Goal: Information Seeking & Learning: Learn about a topic

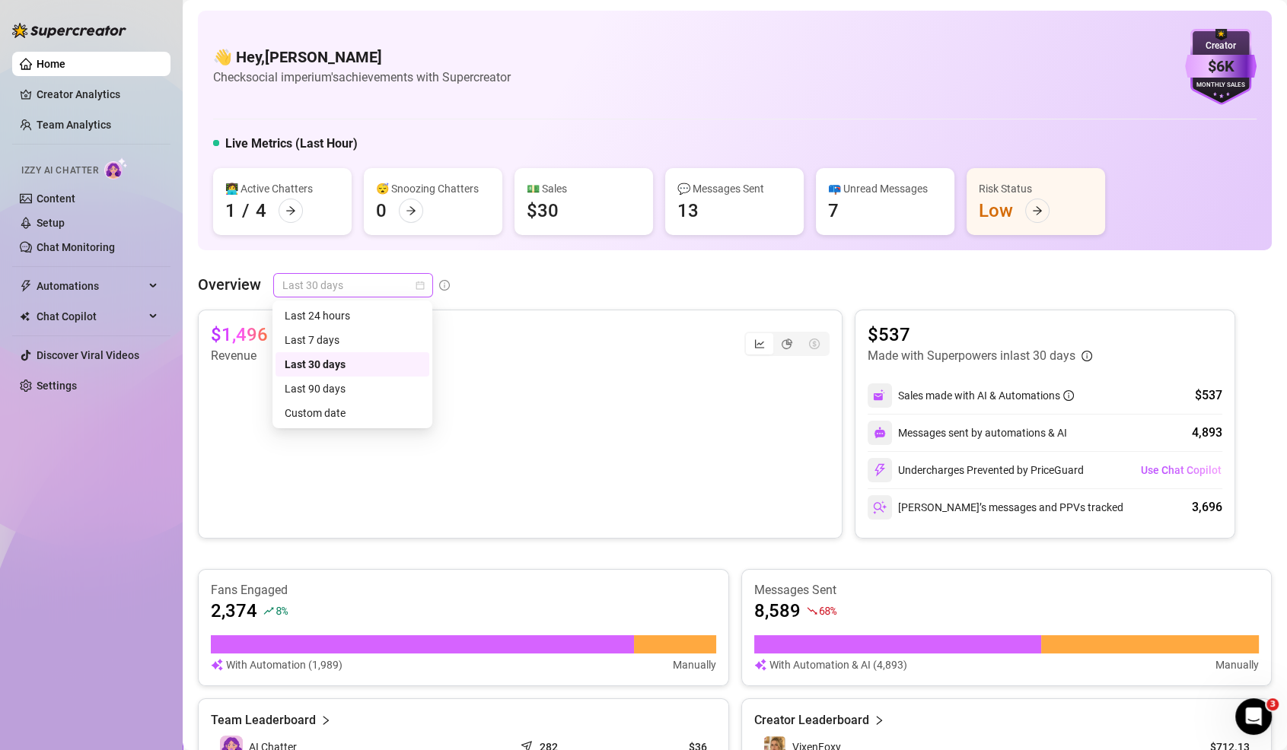
click at [334, 278] on span "Last 30 days" at bounding box center [353, 285] width 142 height 23
click at [304, 339] on div "Last 7 days" at bounding box center [352, 340] width 135 height 17
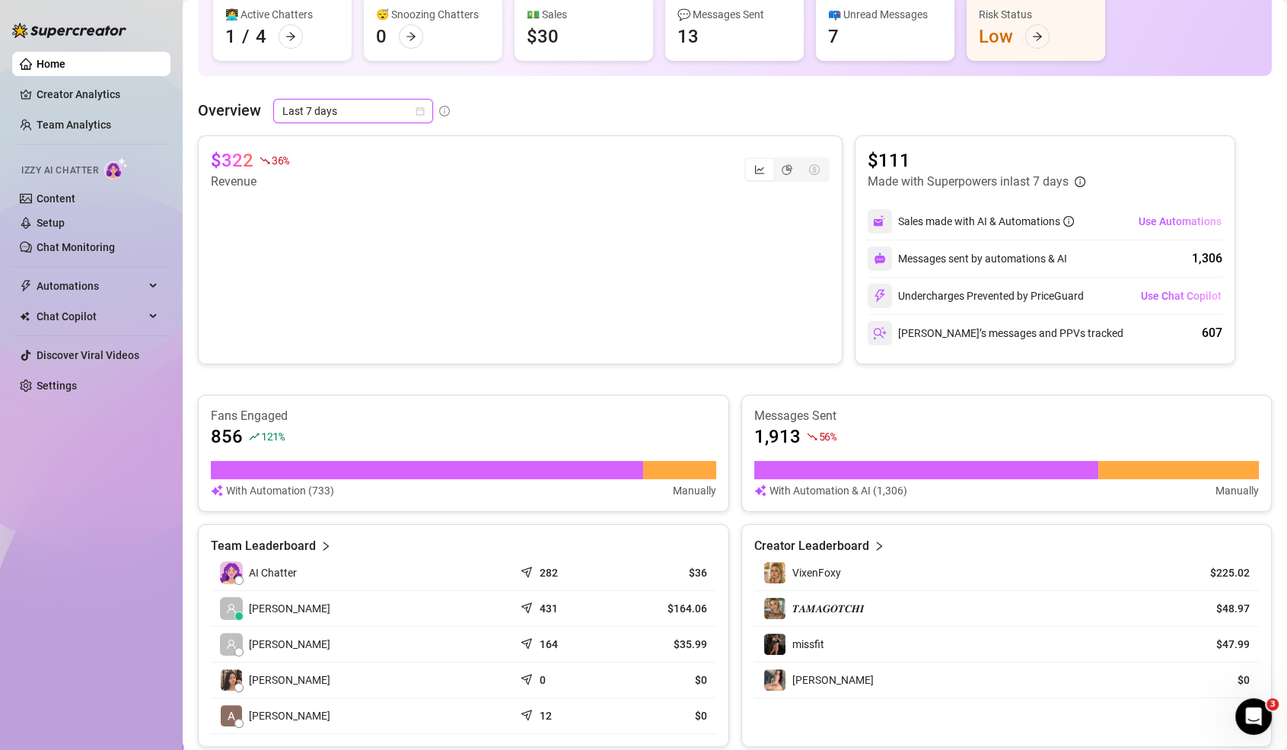
scroll to position [357, 0]
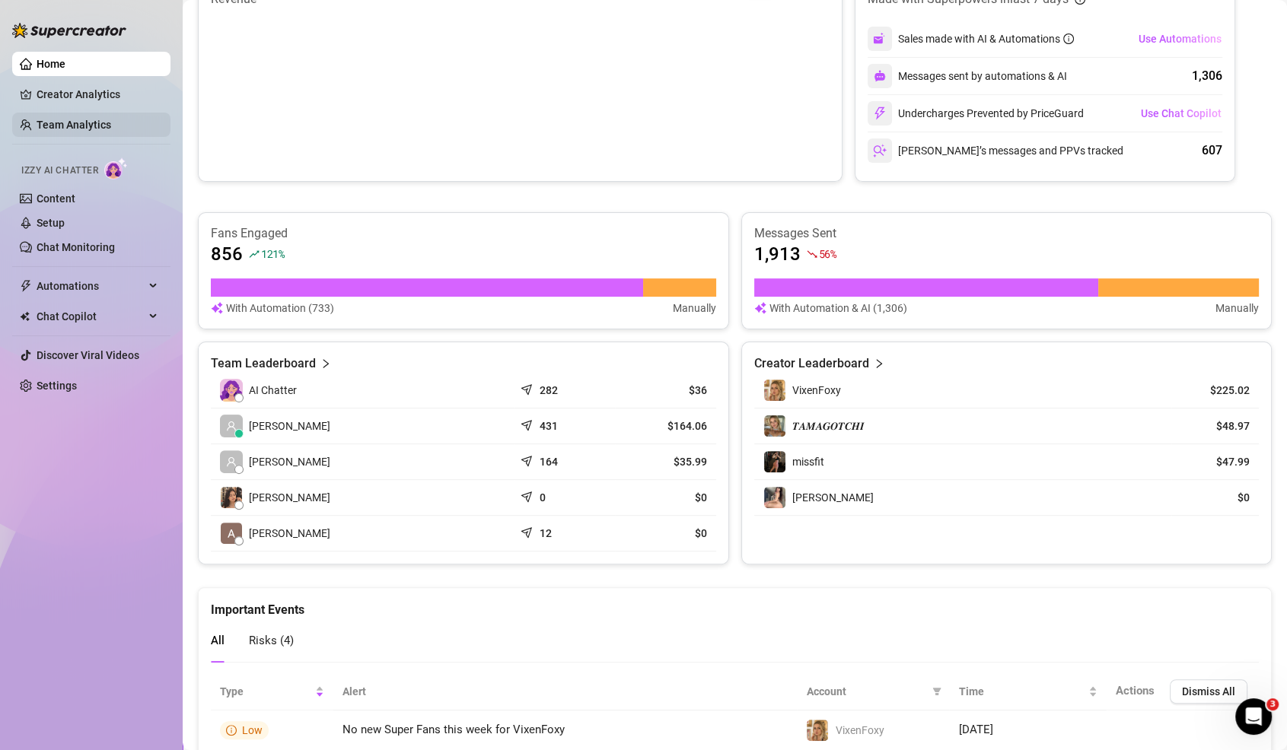
click at [111, 120] on link "Team Analytics" at bounding box center [74, 125] width 75 height 12
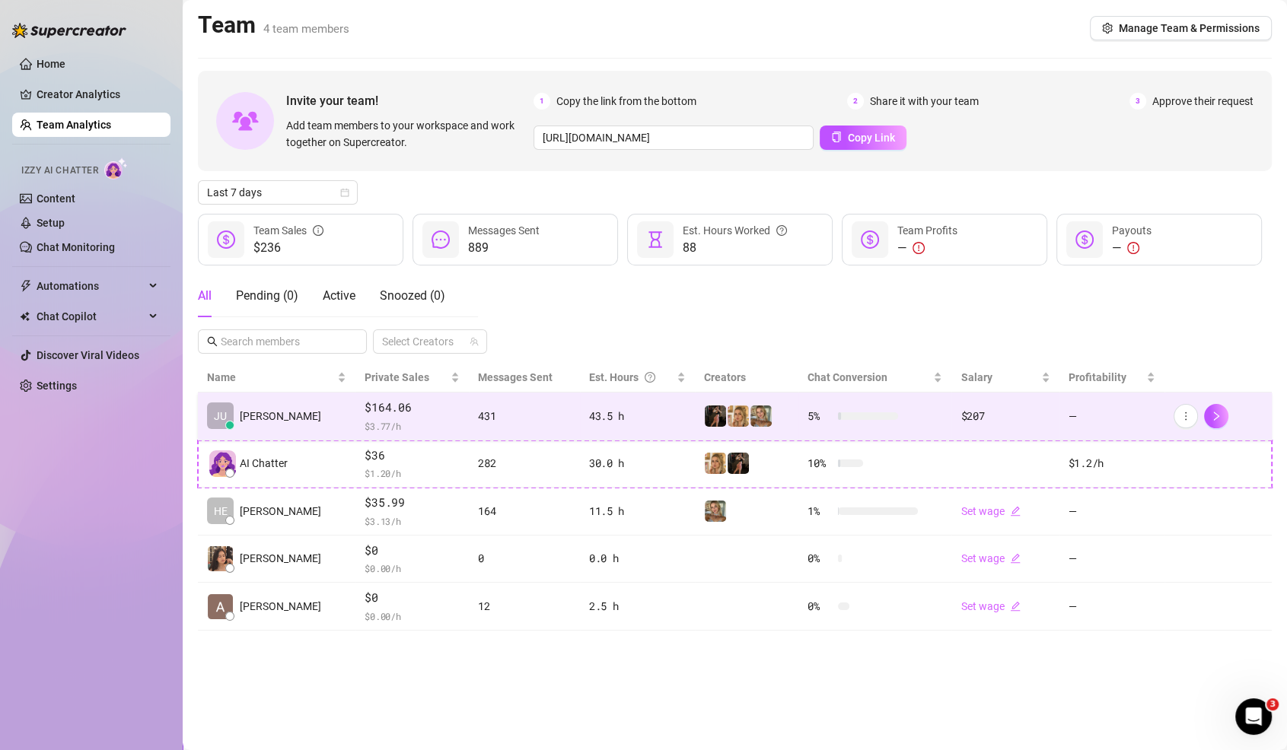
click at [469, 430] on td "431" at bounding box center [524, 417] width 110 height 48
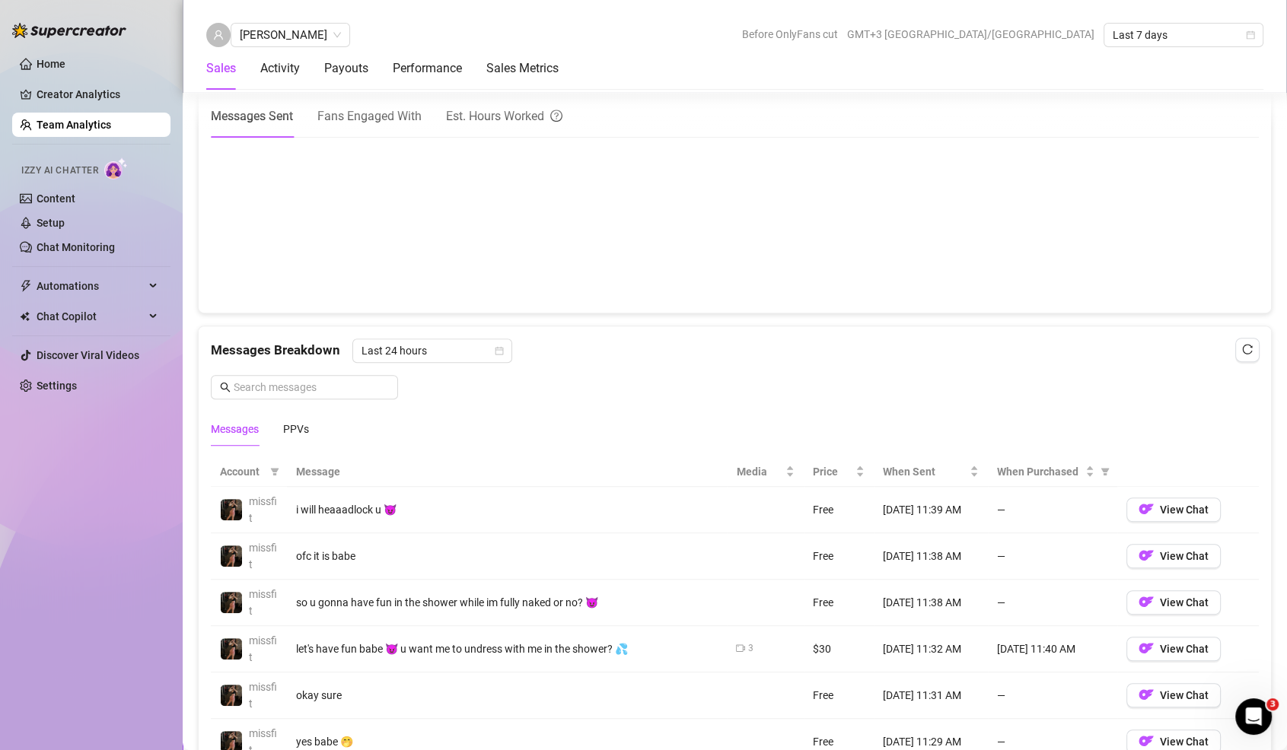
scroll to position [766, 0]
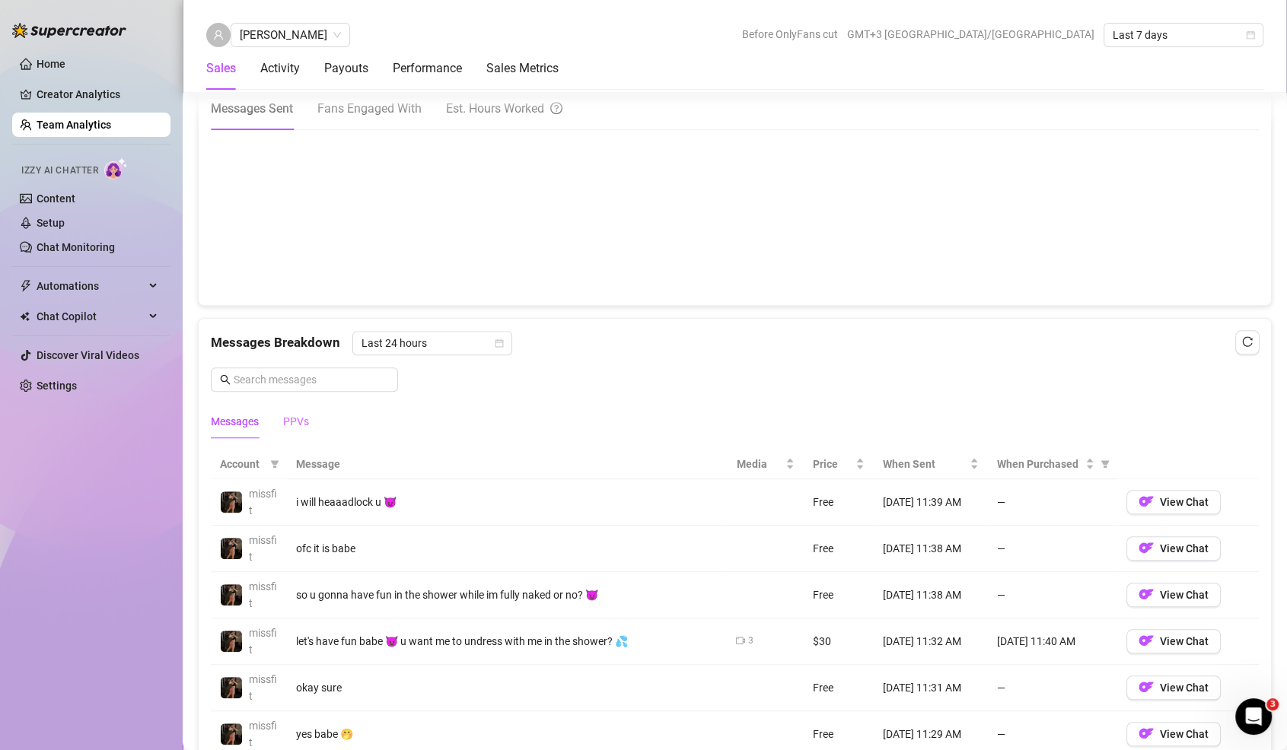
click at [301, 404] on div "PPVs" at bounding box center [296, 421] width 26 height 35
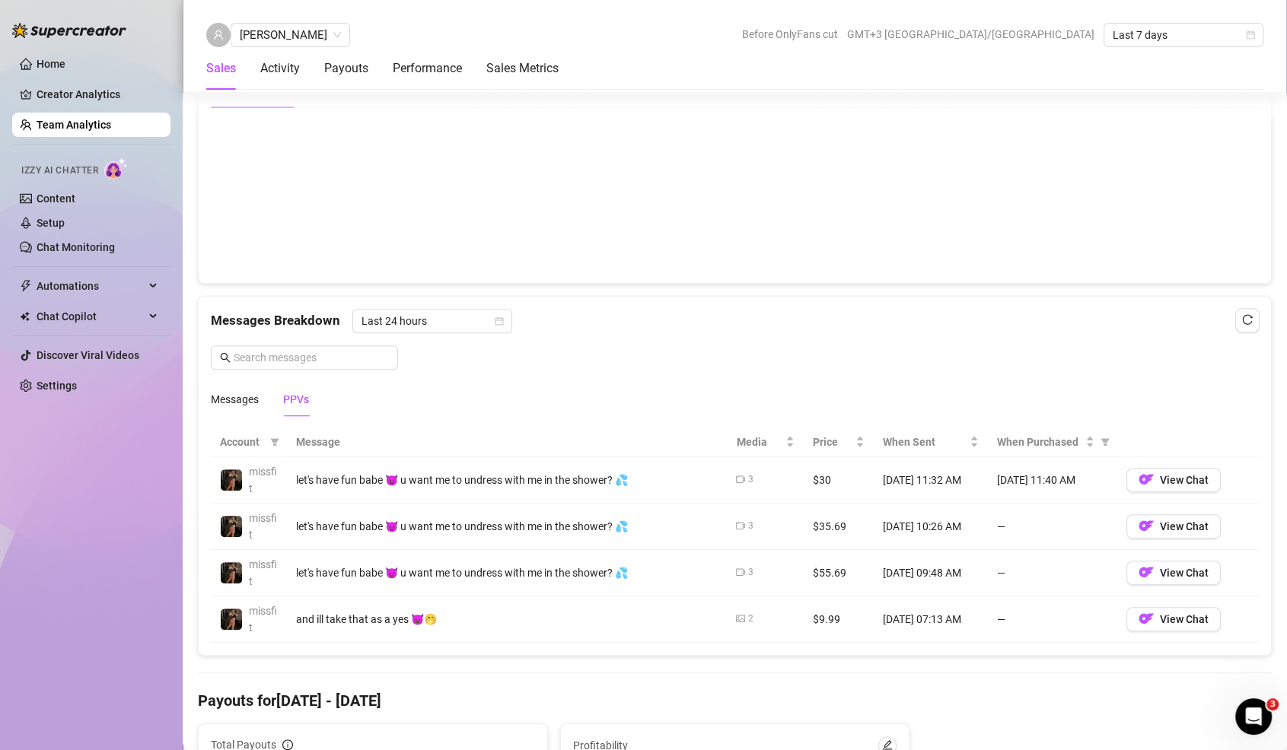
scroll to position [790, 0]
click at [249, 399] on div "Messages" at bounding box center [235, 398] width 48 height 17
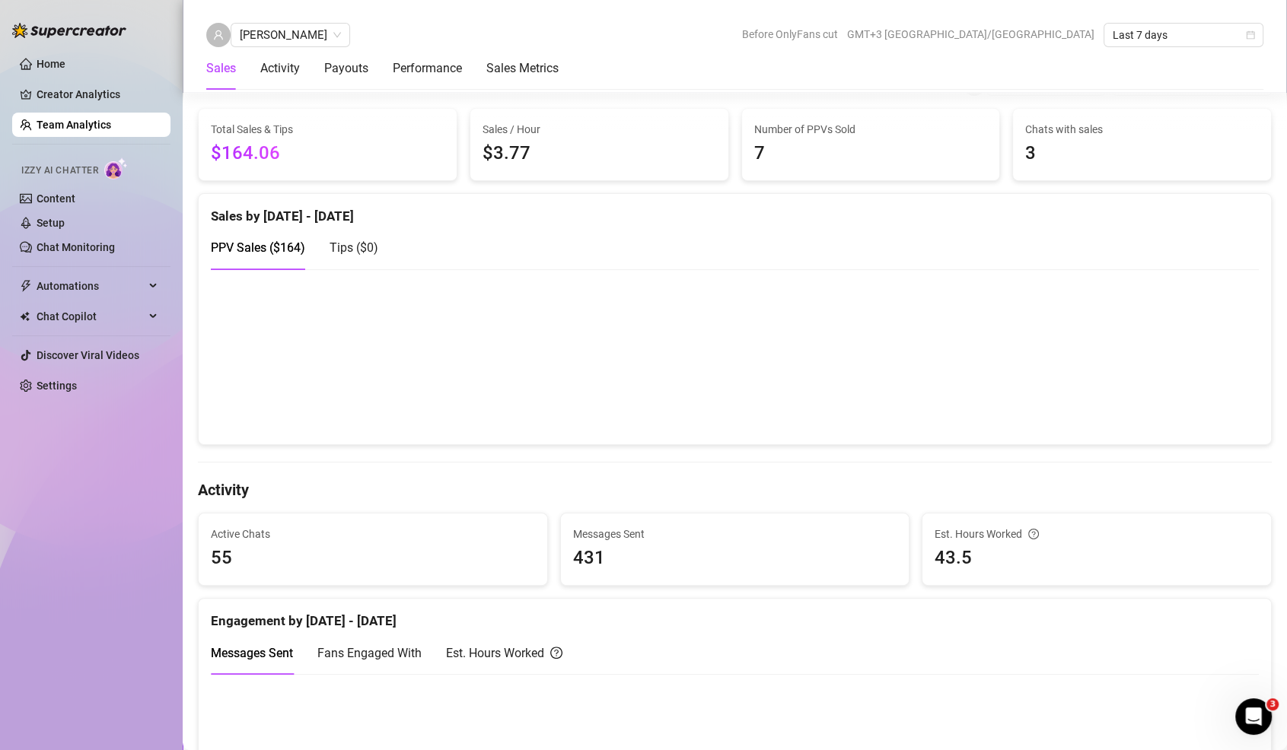
scroll to position [97, 0]
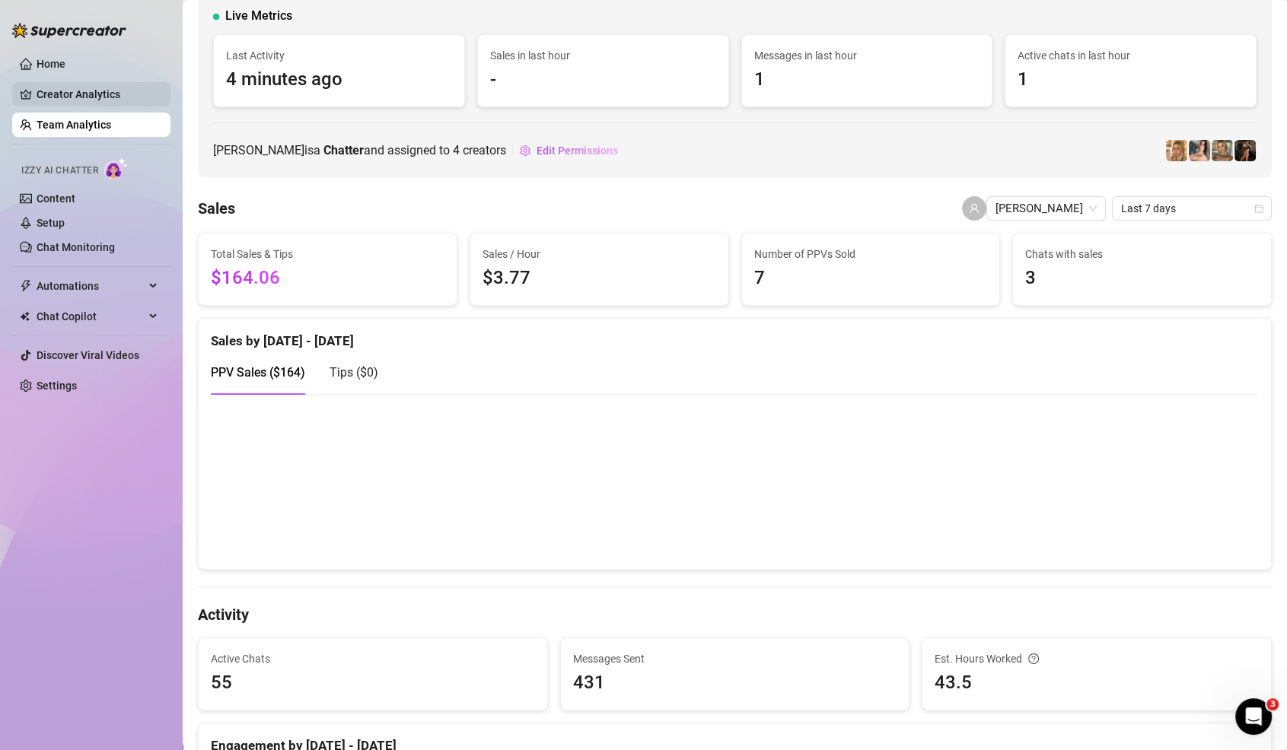
click at [68, 98] on link "Creator Analytics" at bounding box center [98, 94] width 122 height 24
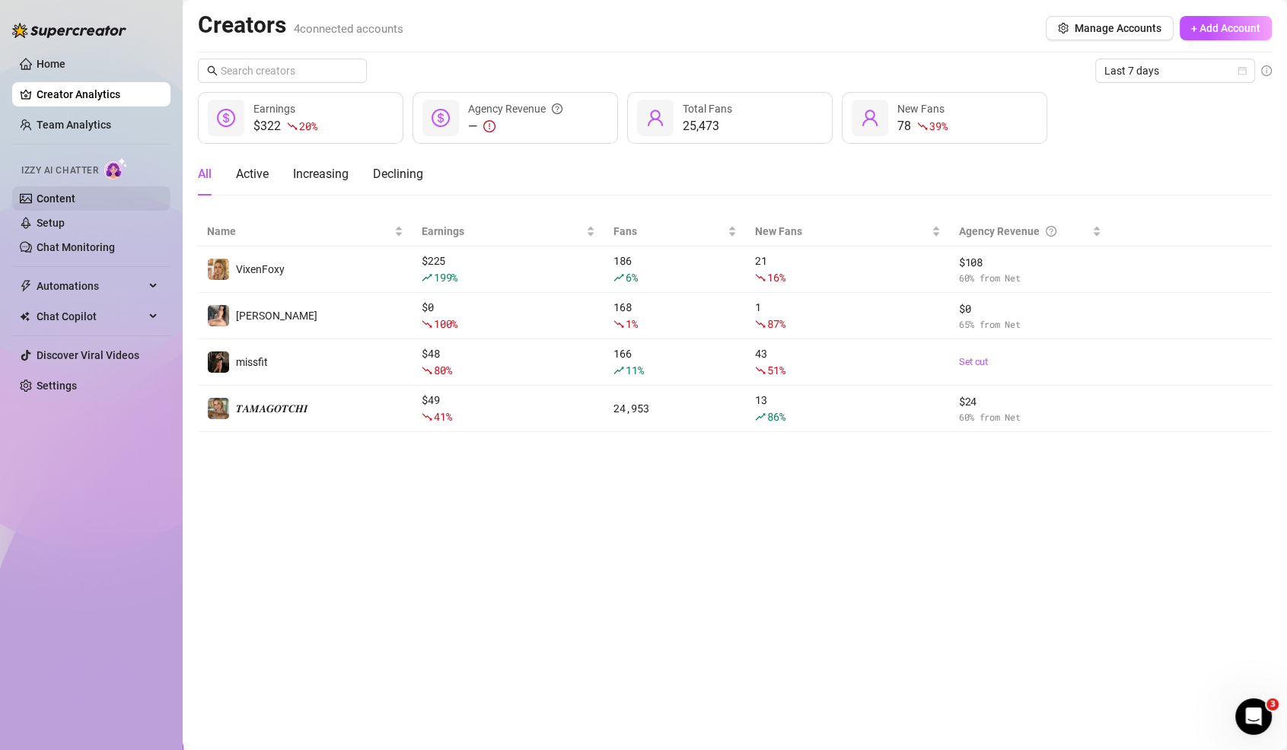
click at [75, 195] on link "Content" at bounding box center [56, 199] width 39 height 12
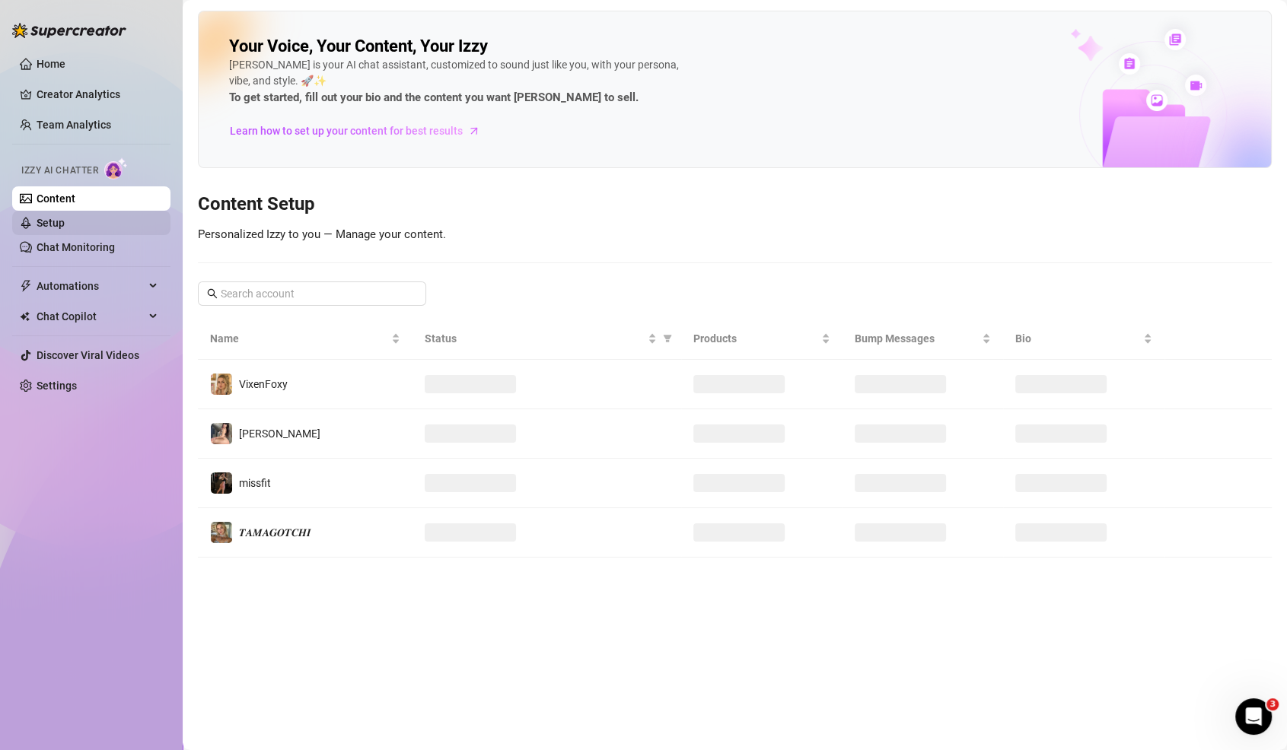
click at [65, 229] on link "Setup" at bounding box center [51, 223] width 28 height 12
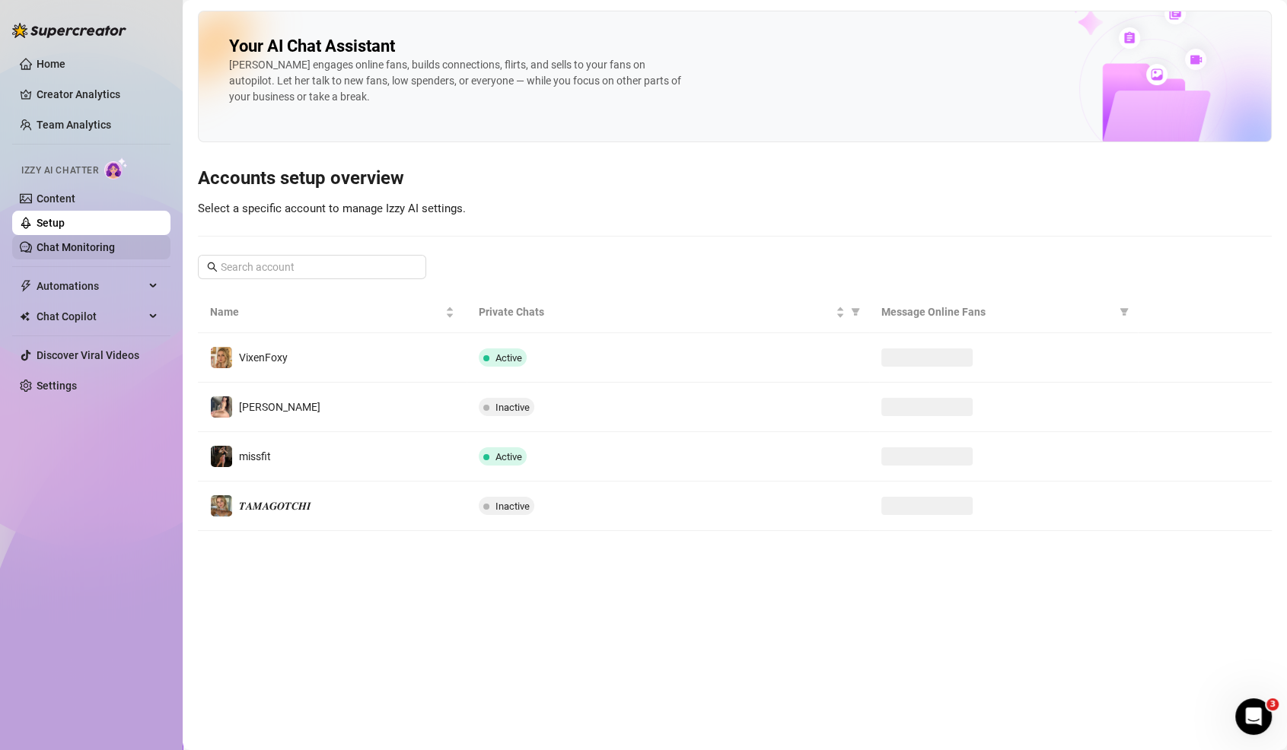
click at [92, 244] on link "Chat Monitoring" at bounding box center [76, 247] width 78 height 12
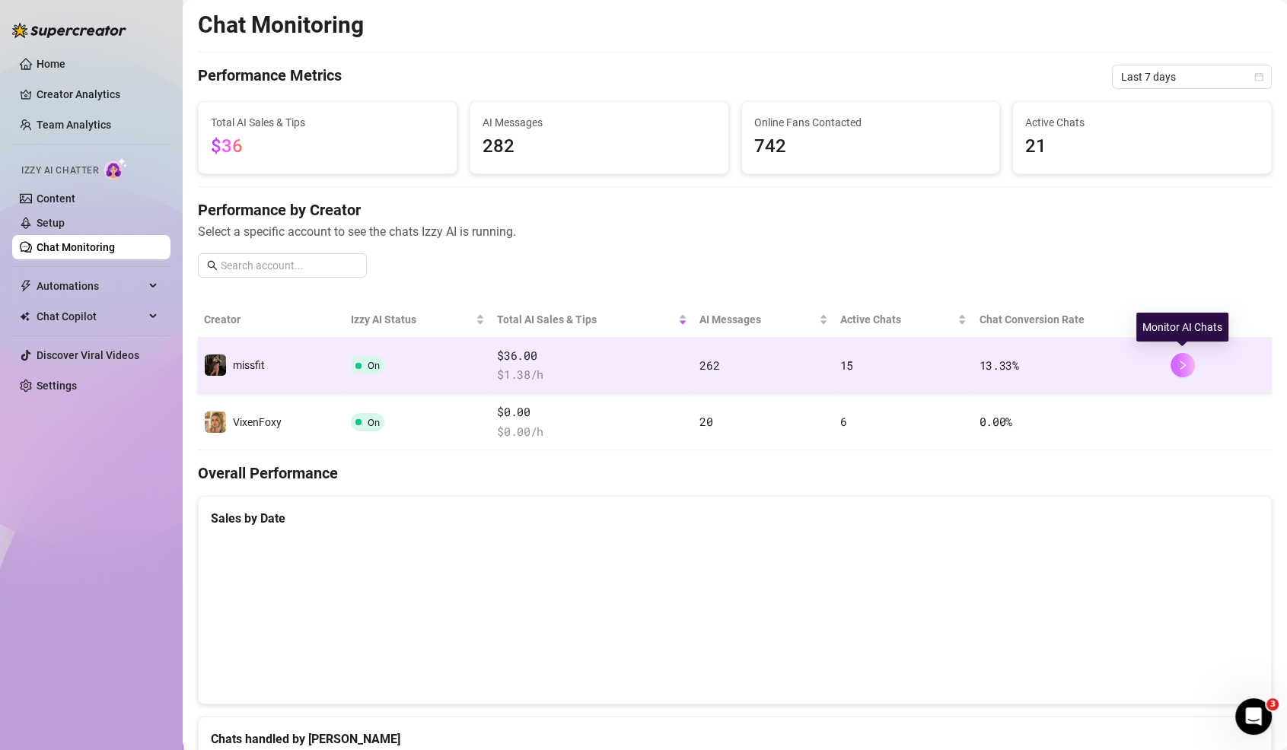
click at [1174, 366] on button "button" at bounding box center [1182, 365] width 24 height 24
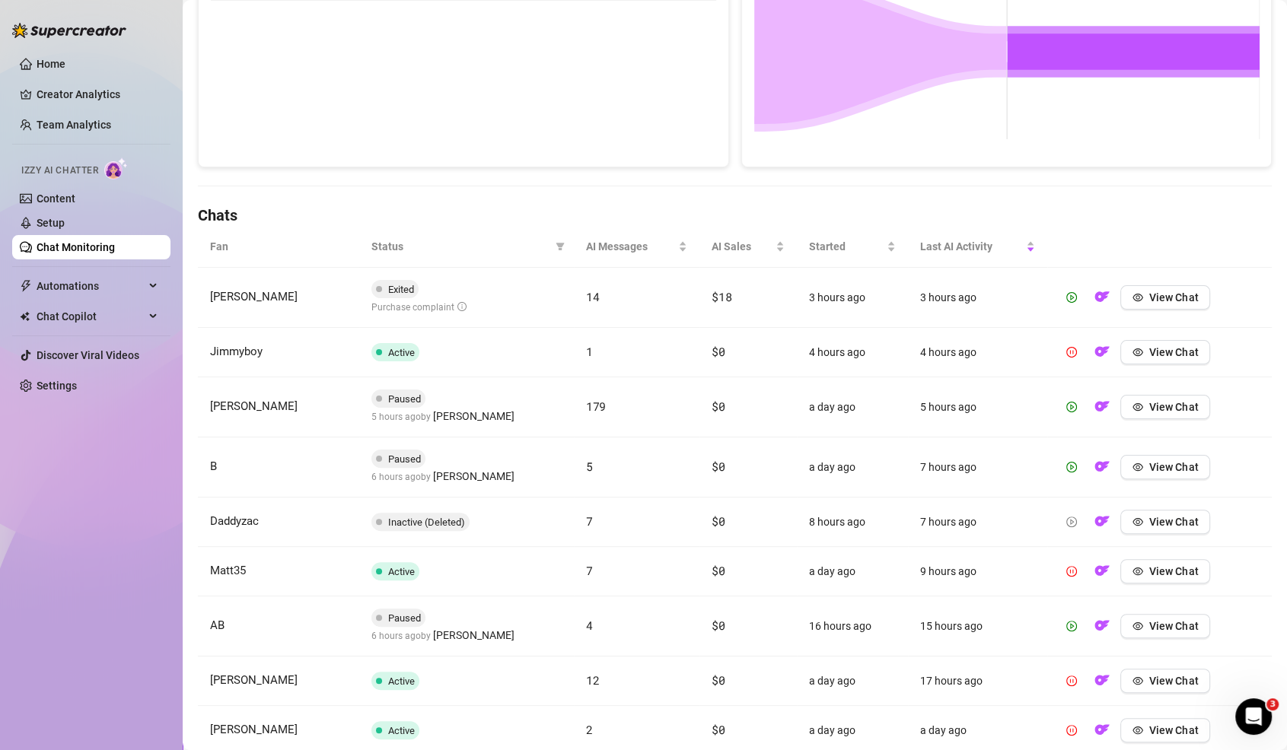
scroll to position [342, 0]
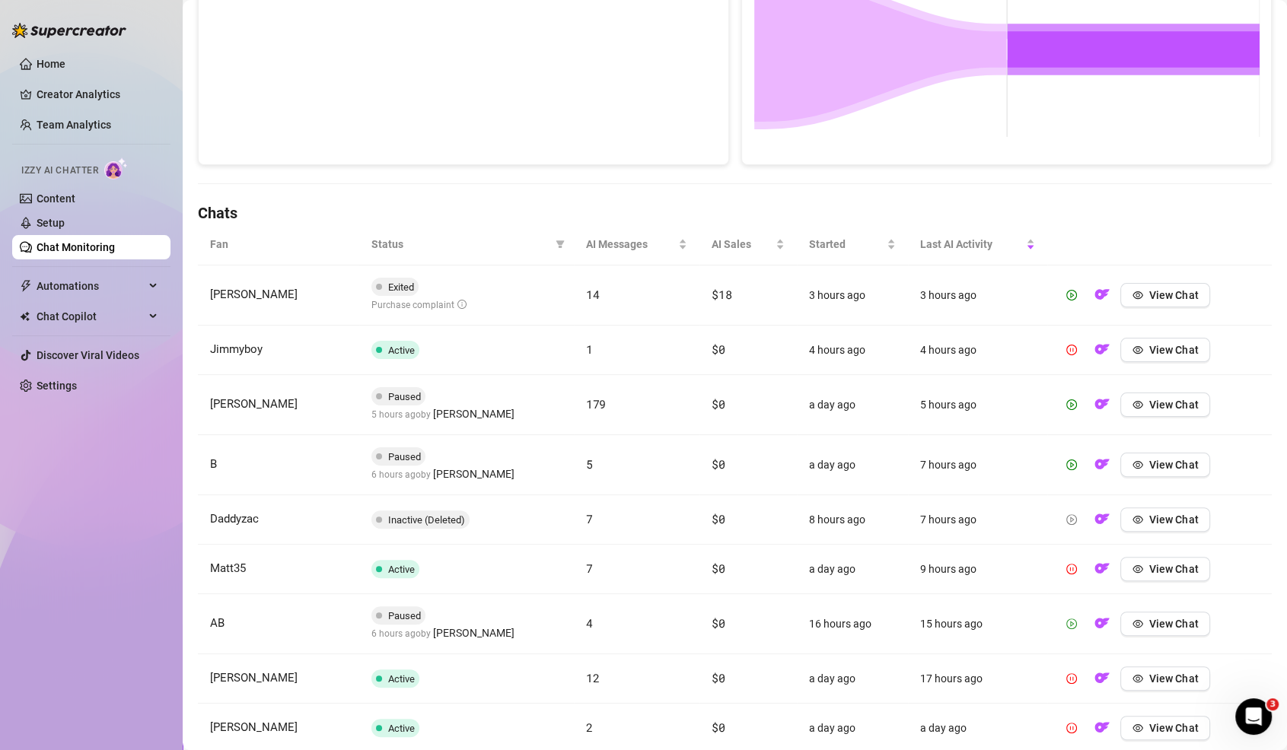
click at [1074, 619] on icon "play-circle" at bounding box center [1071, 624] width 11 height 11
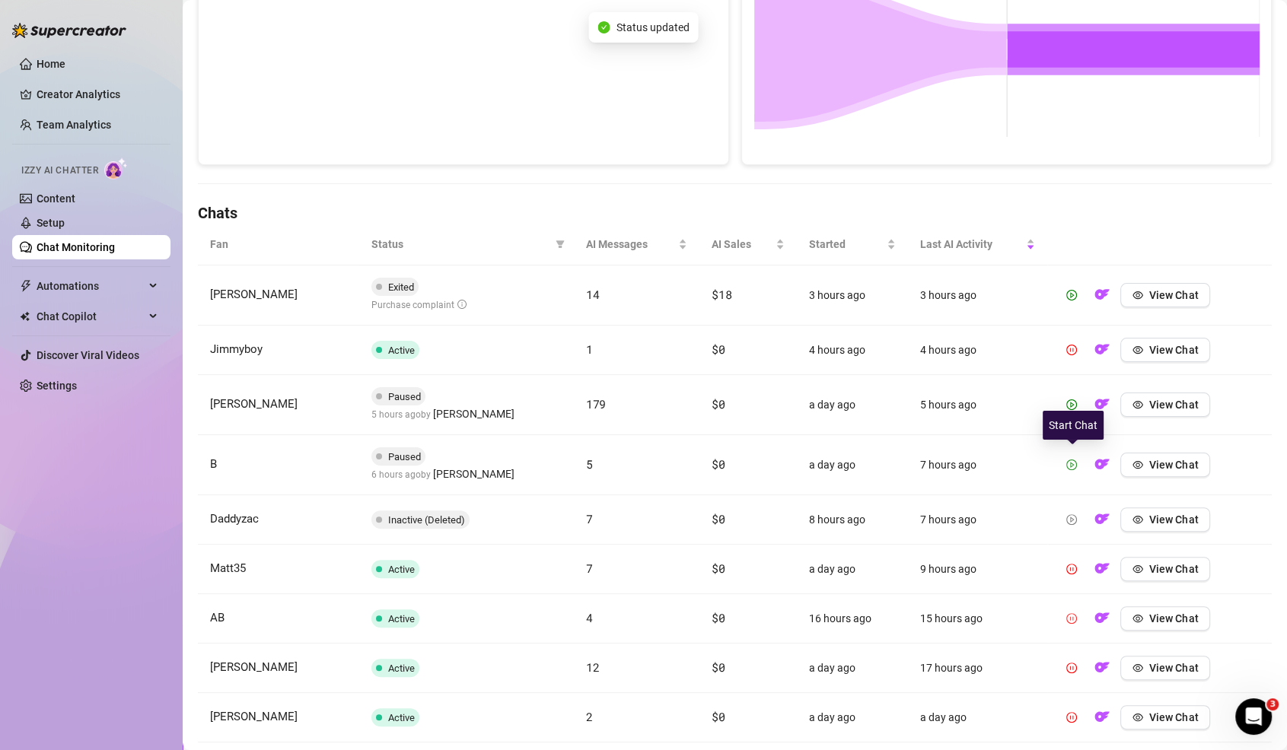
click at [1070, 468] on button "button" at bounding box center [1071, 465] width 24 height 24
click at [1072, 400] on icon "play-circle" at bounding box center [1071, 405] width 11 height 11
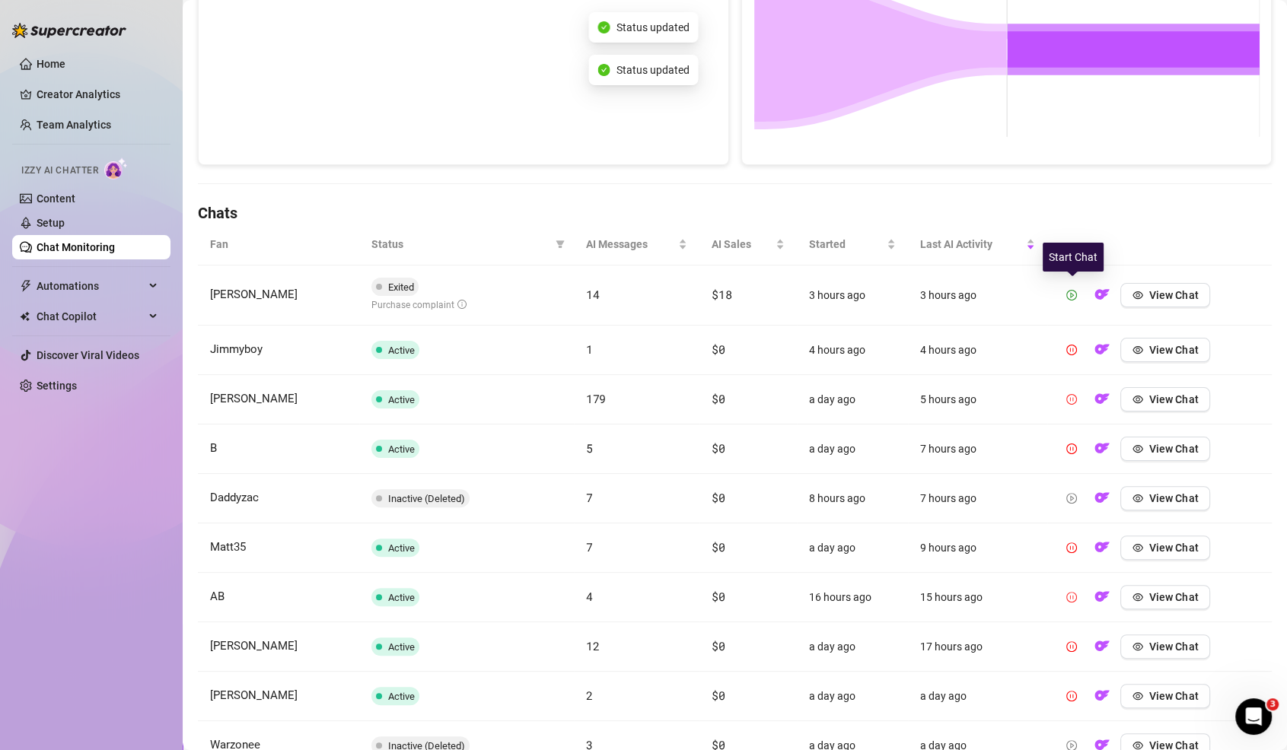
click at [1073, 292] on icon "play-circle" at bounding box center [1073, 294] width 4 height 5
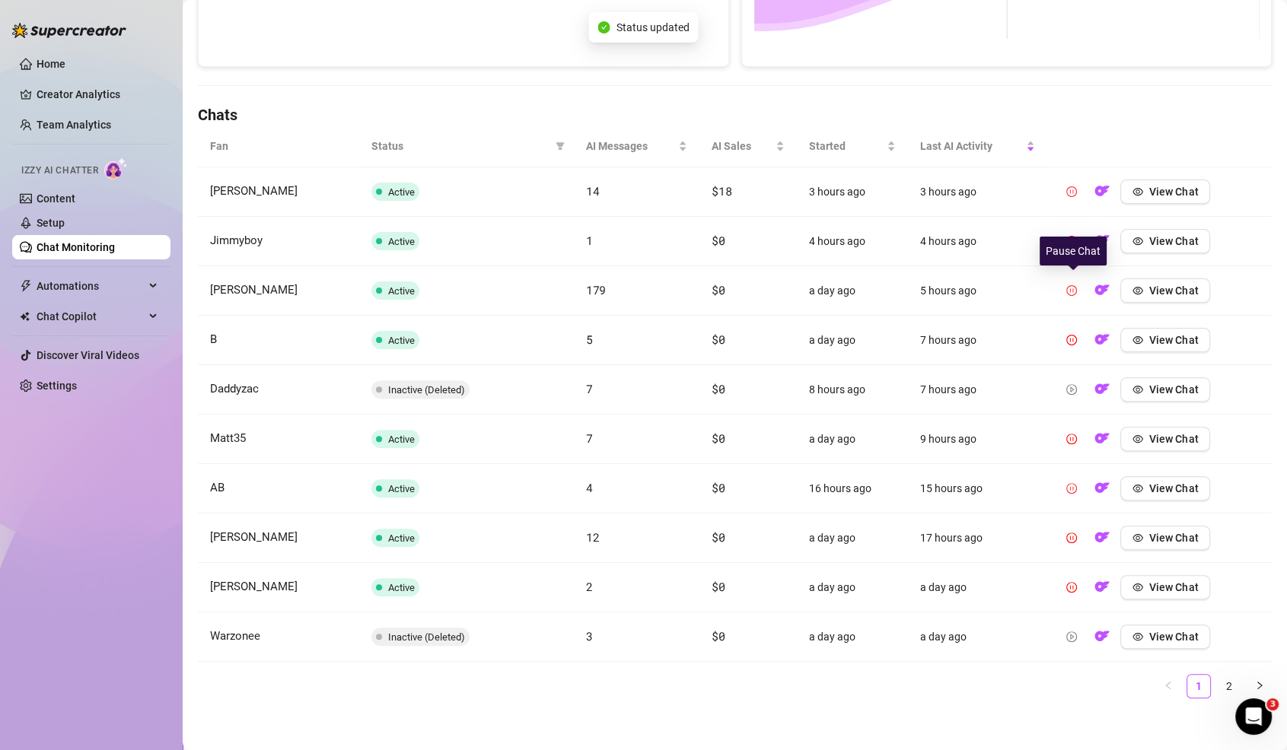
scroll to position [0, 0]
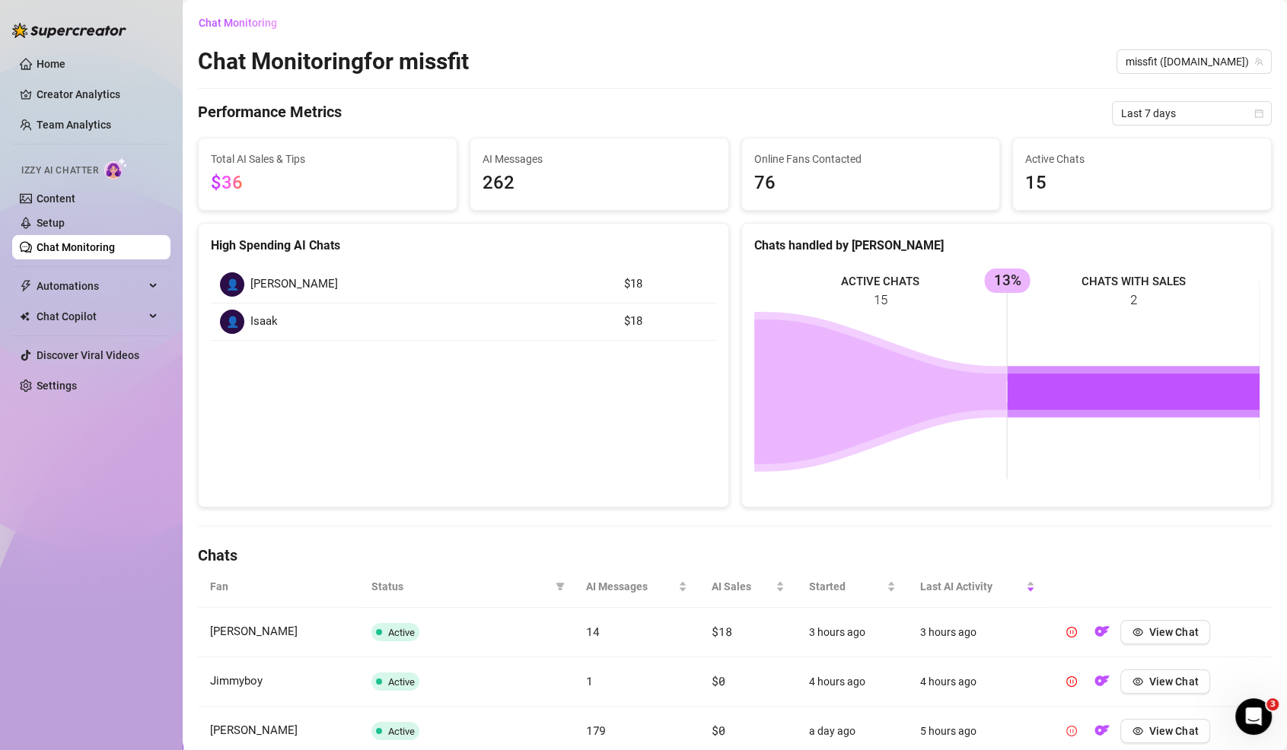
click at [95, 245] on link "Chat Monitoring" at bounding box center [76, 247] width 78 height 12
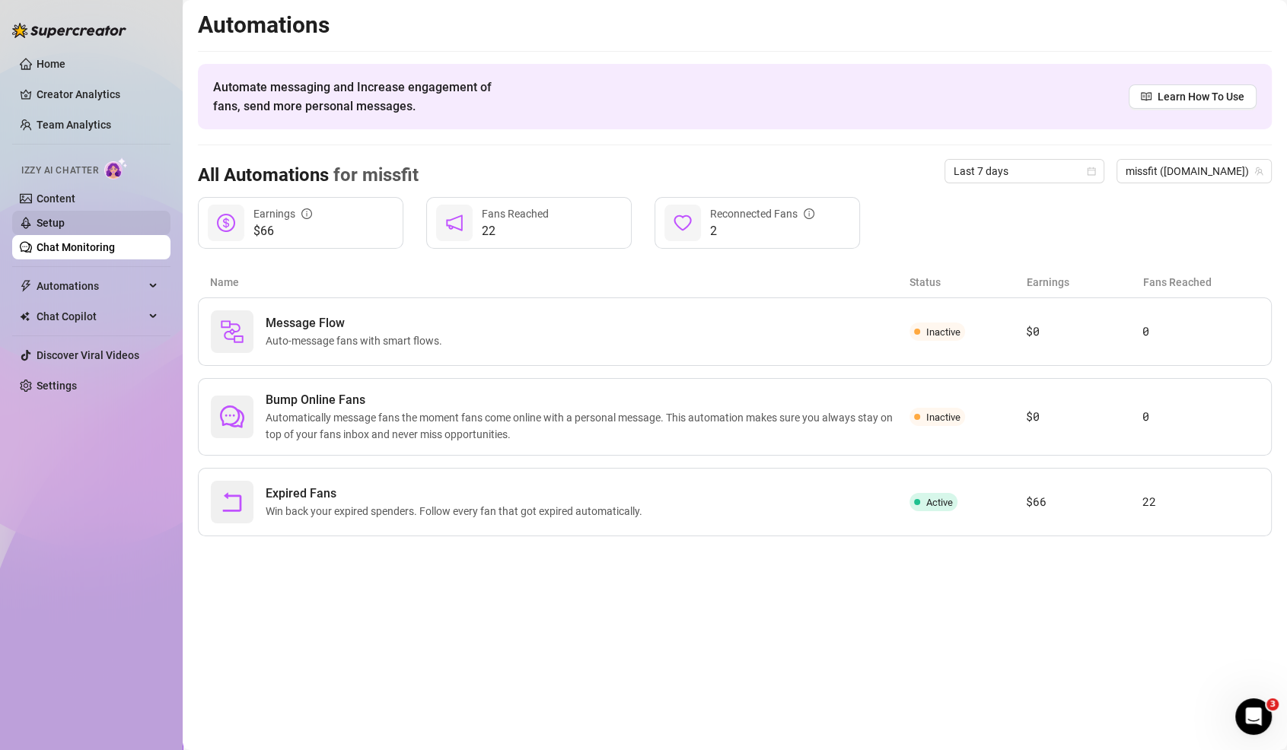
click at [65, 217] on link "Setup" at bounding box center [51, 223] width 28 height 12
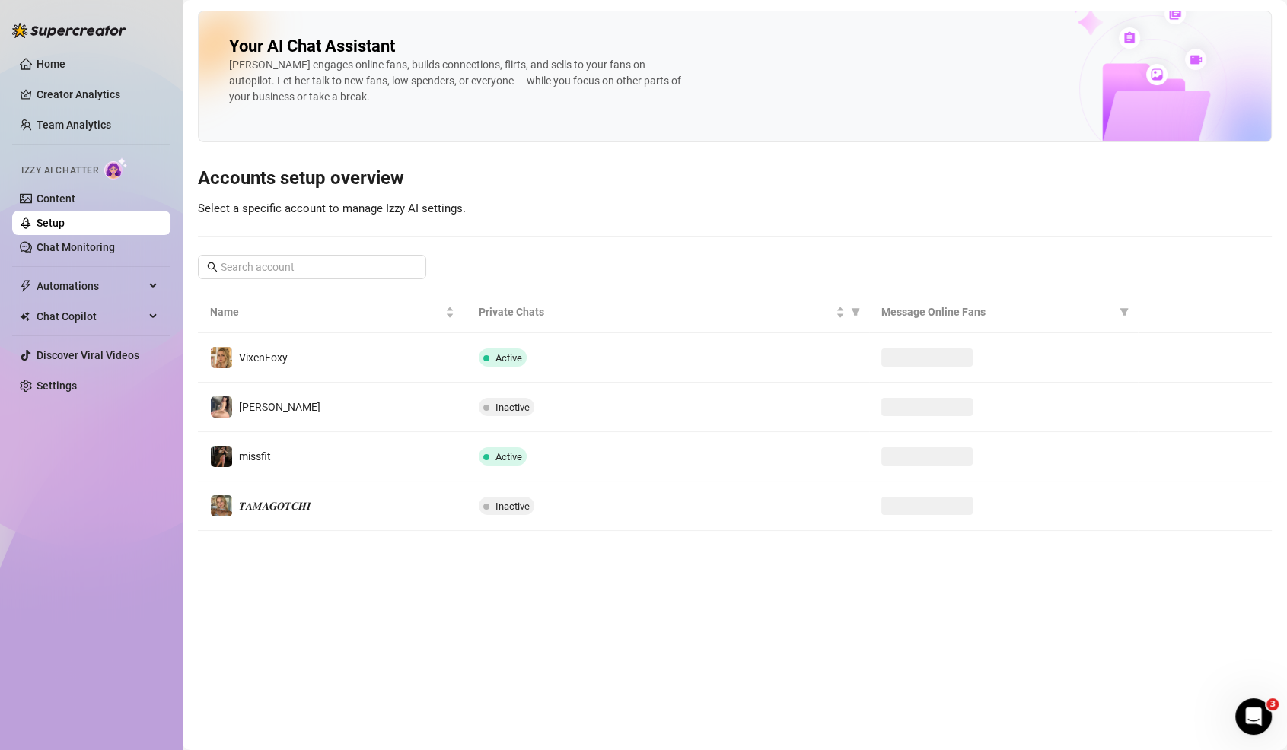
click at [65, 222] on link "Setup" at bounding box center [51, 223] width 28 height 12
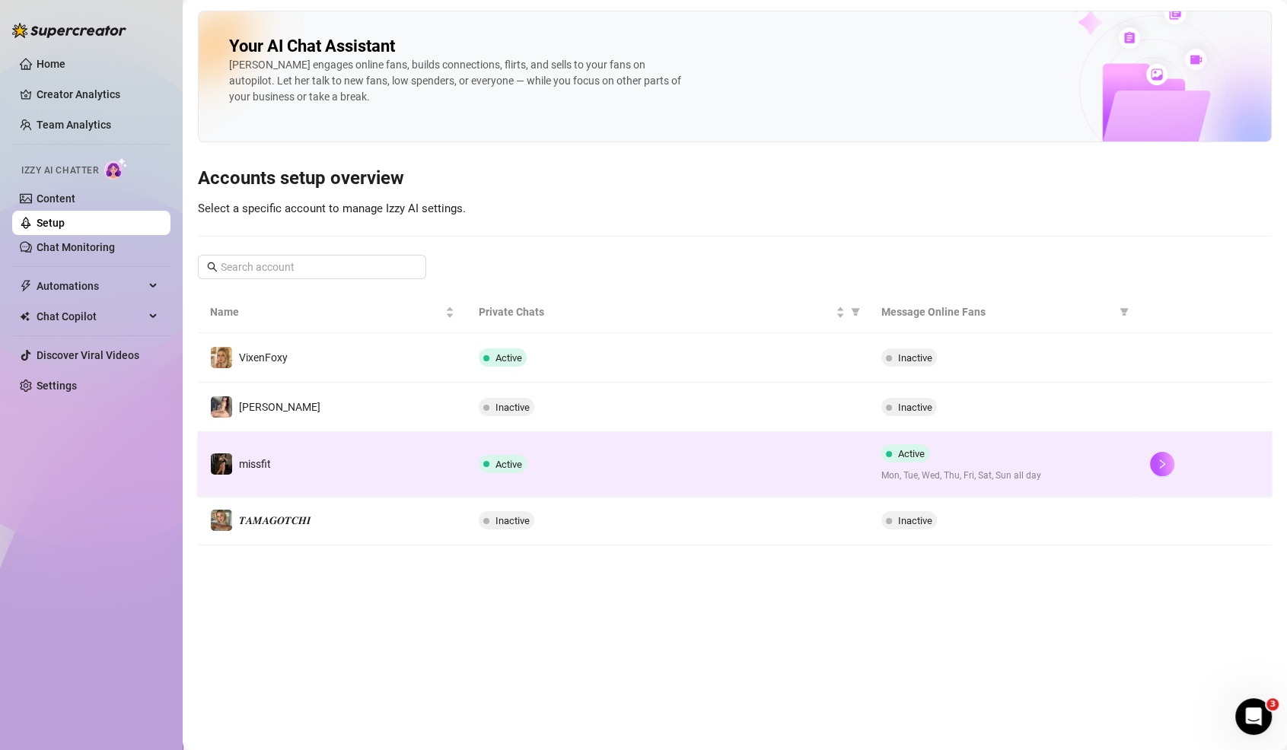
click at [1154, 472] on div at bounding box center [1205, 464] width 110 height 24
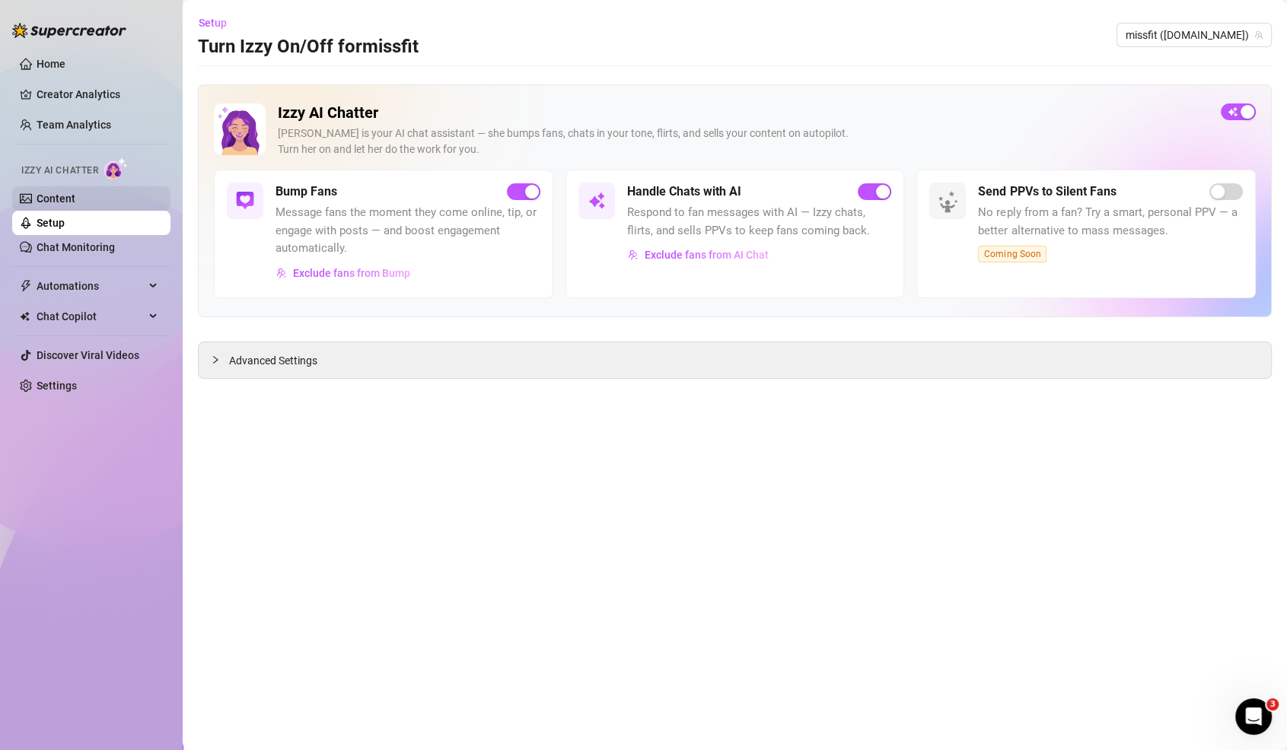
click at [75, 193] on link "Content" at bounding box center [56, 199] width 39 height 12
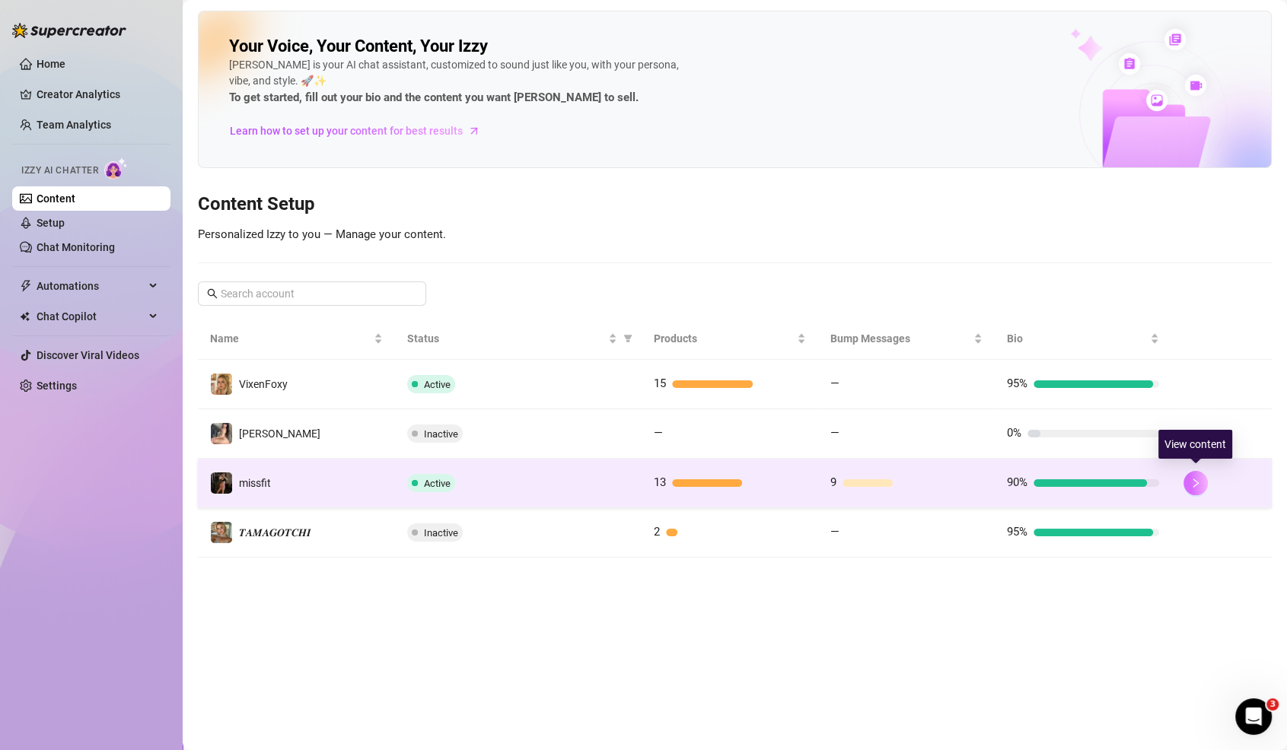
click at [1202, 479] on button "button" at bounding box center [1195, 483] width 24 height 24
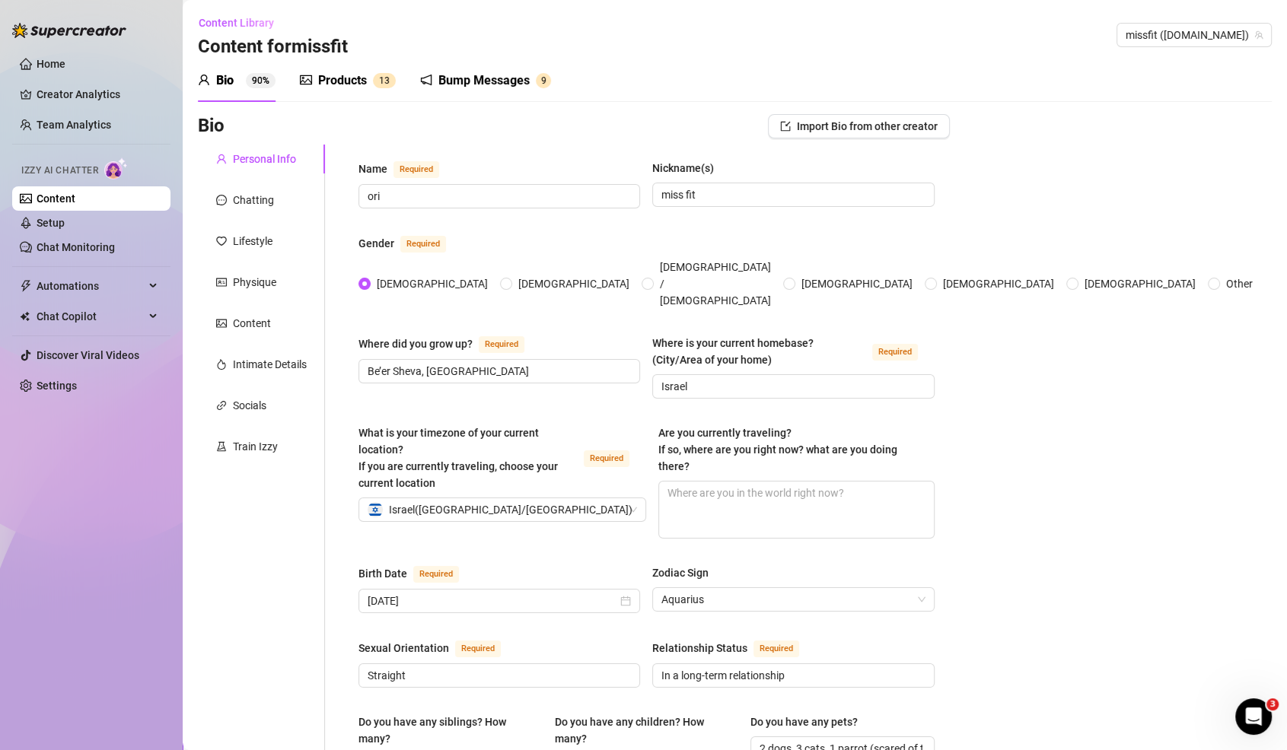
click at [379, 68] on div "Products 1 3" at bounding box center [348, 80] width 96 height 43
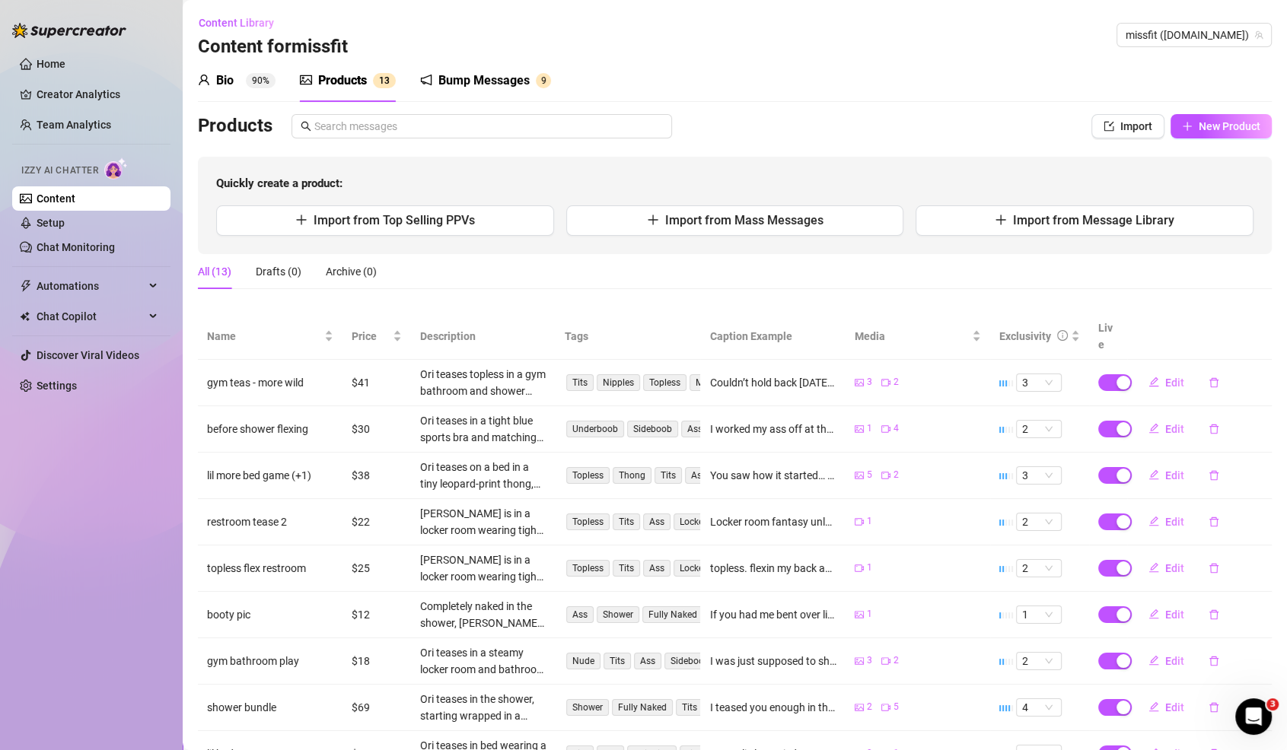
click at [519, 82] on div "Bump Messages" at bounding box center [483, 81] width 91 height 18
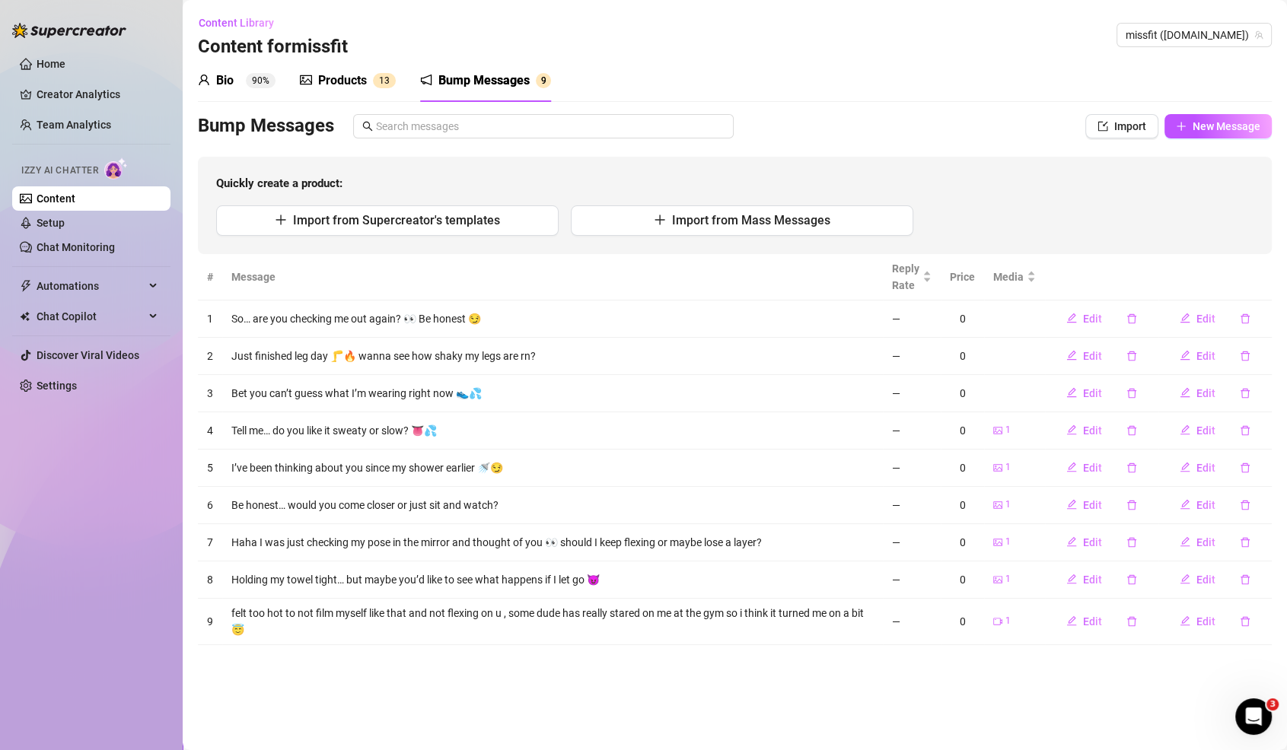
click at [335, 48] on h3 "Content for missfit" at bounding box center [273, 47] width 150 height 24
click at [345, 65] on div "Products 1 3" at bounding box center [348, 80] width 96 height 43
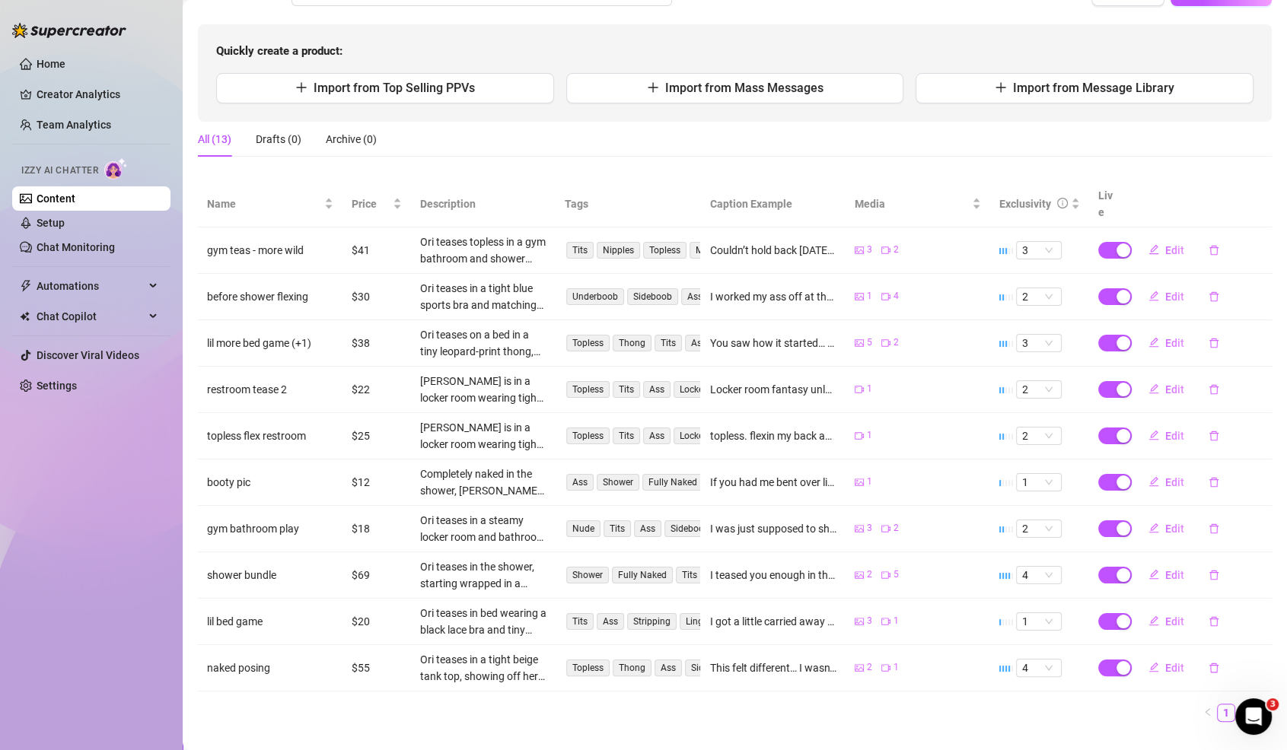
scroll to position [141, 0]
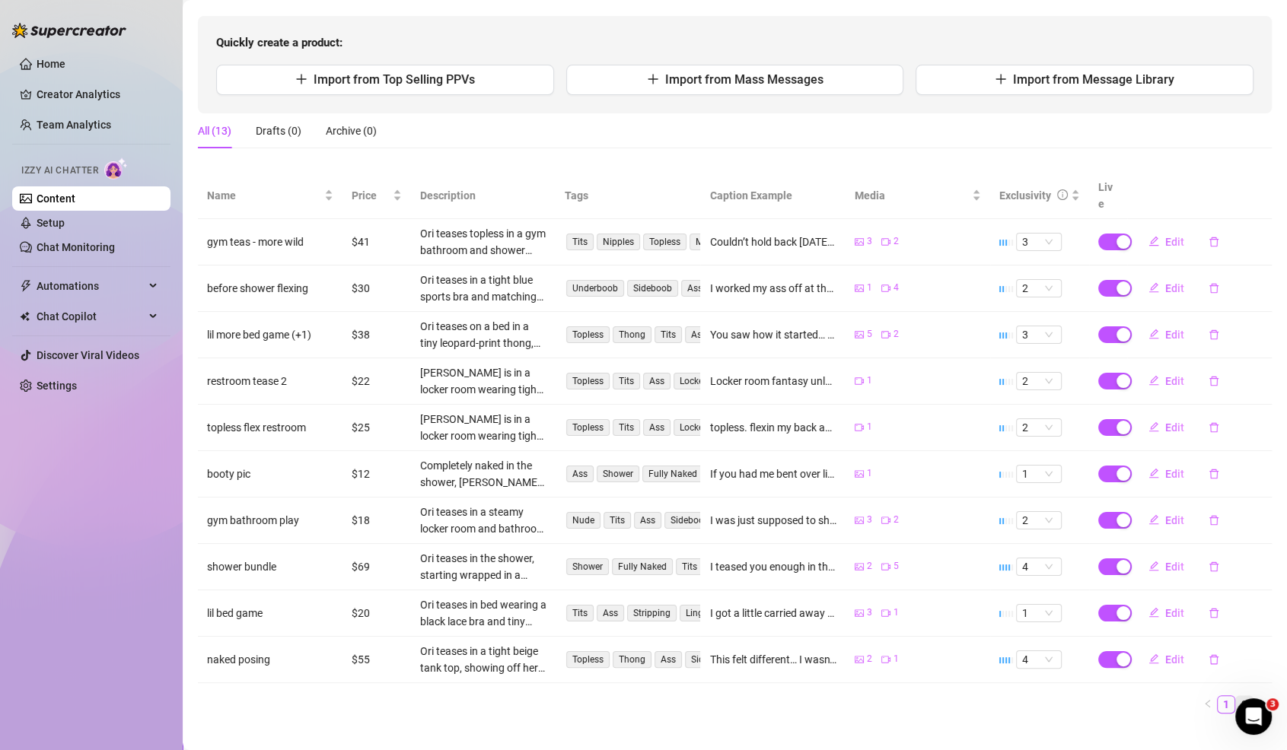
click at [1242, 696] on link "2" at bounding box center [1244, 704] width 17 height 17
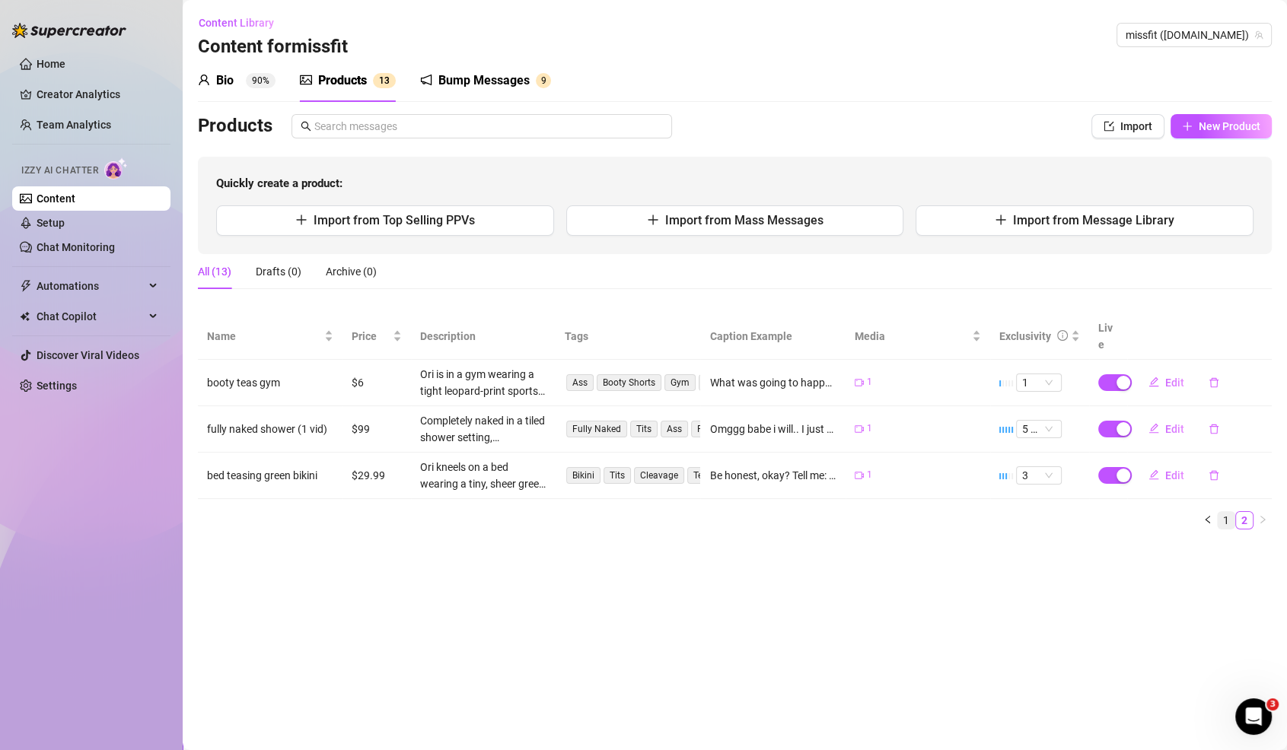
click at [1227, 512] on link "1" at bounding box center [1226, 520] width 17 height 17
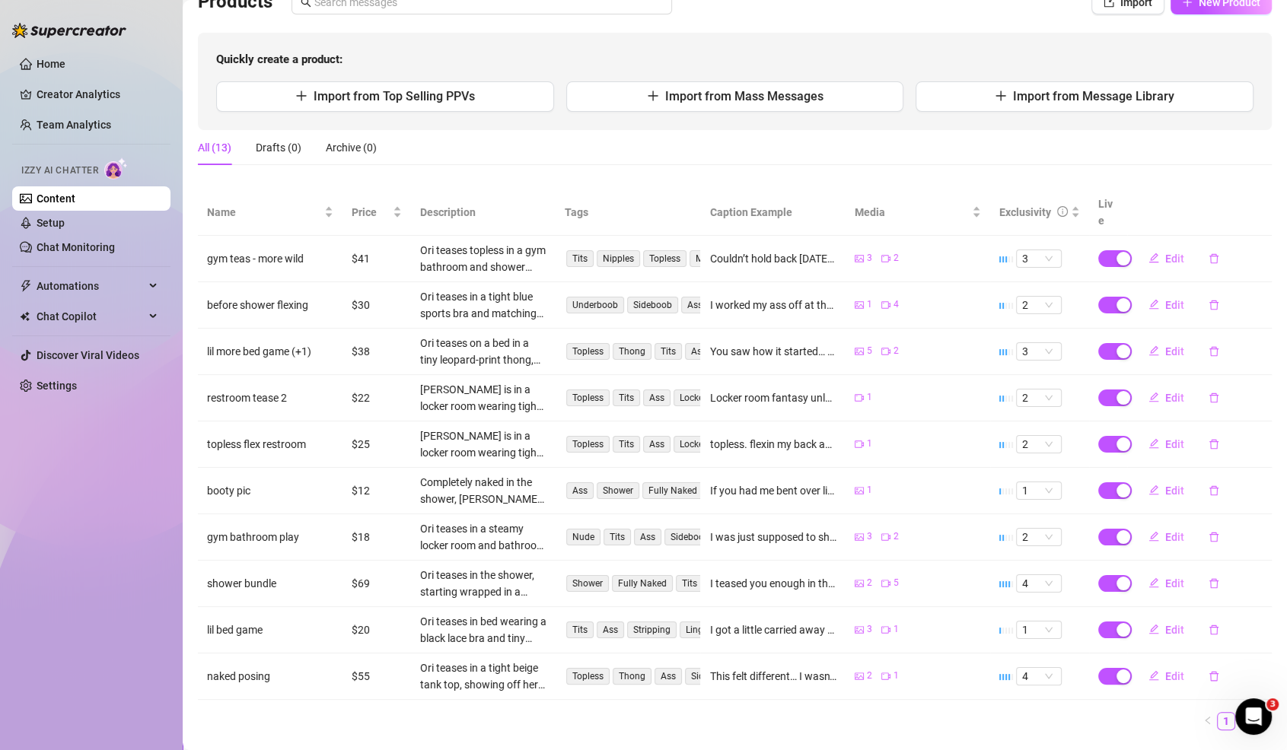
scroll to position [141, 0]
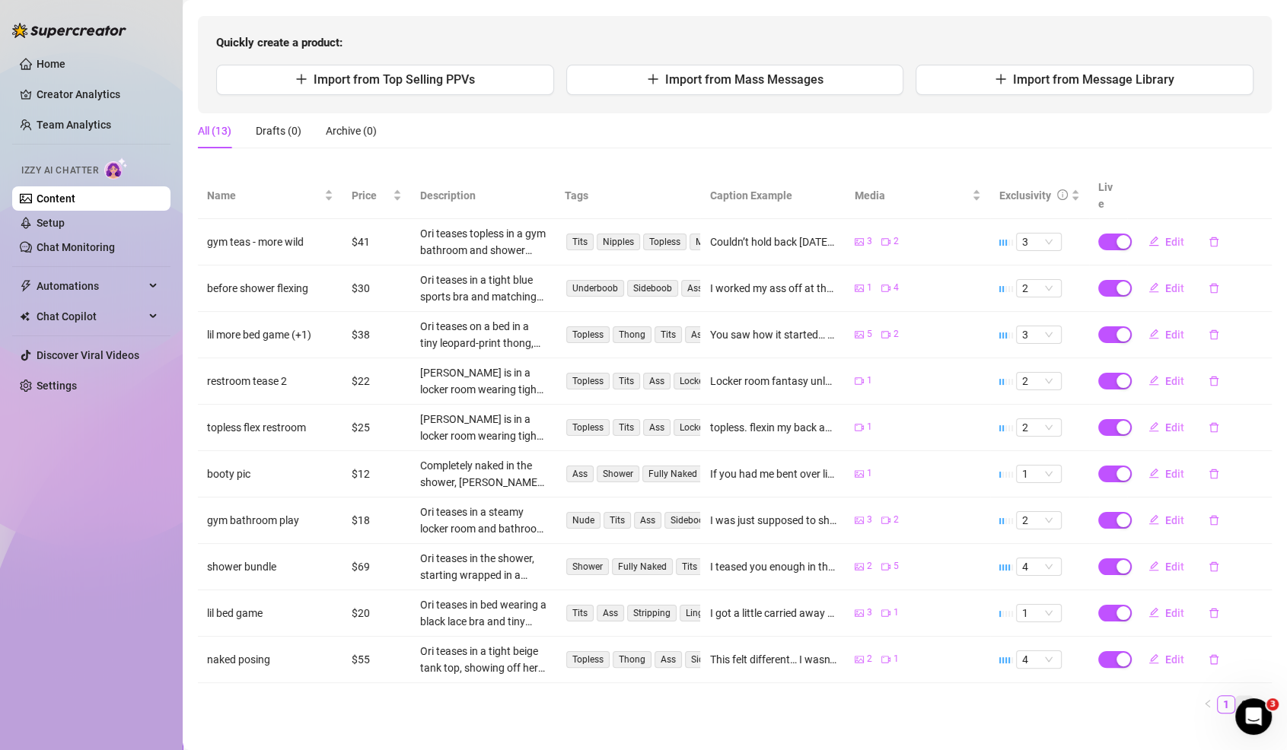
click at [1244, 696] on link "2" at bounding box center [1244, 704] width 17 height 17
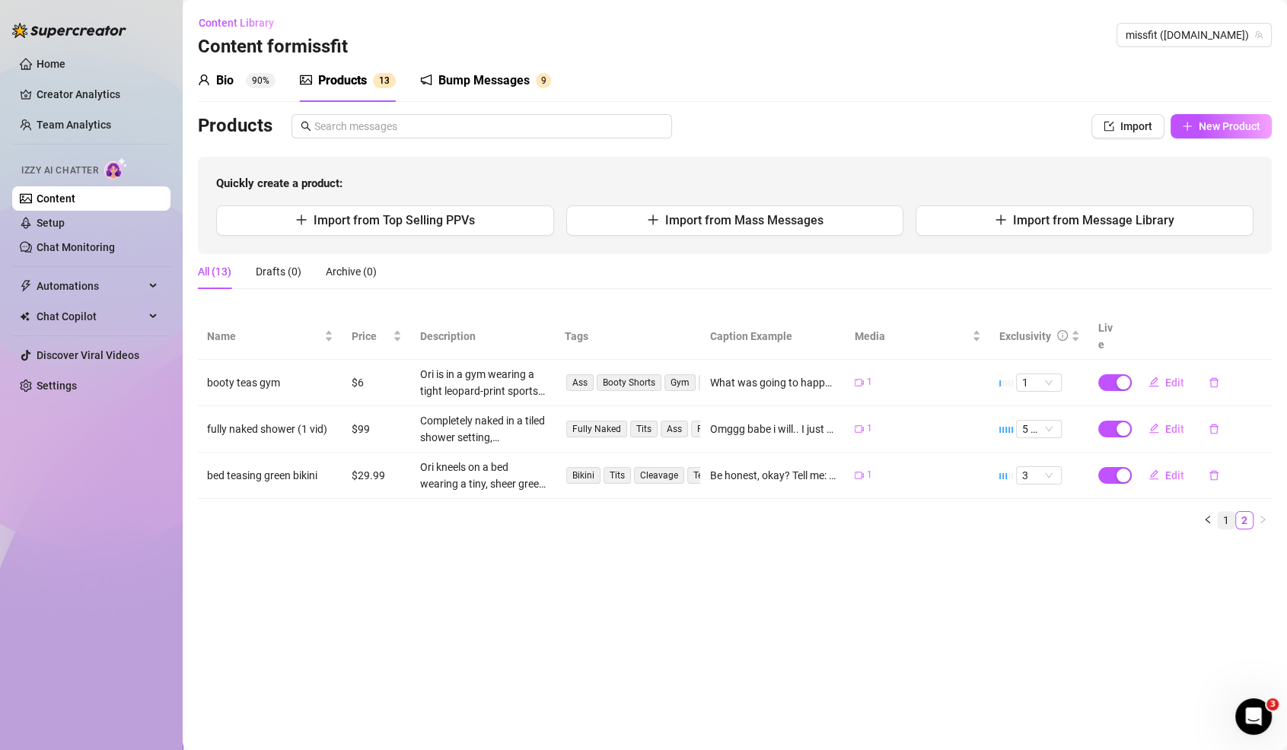
click at [1224, 512] on link "1" at bounding box center [1226, 520] width 17 height 17
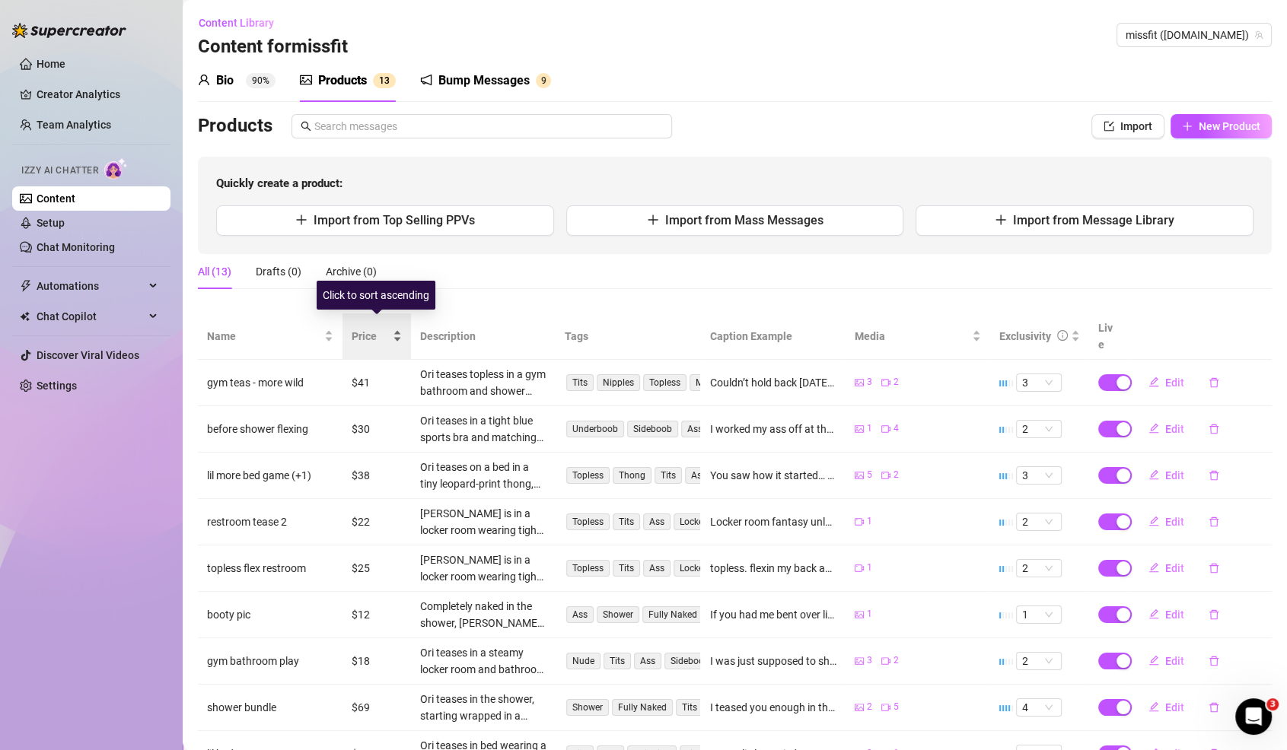
click at [370, 328] on span "Price" at bounding box center [371, 336] width 38 height 17
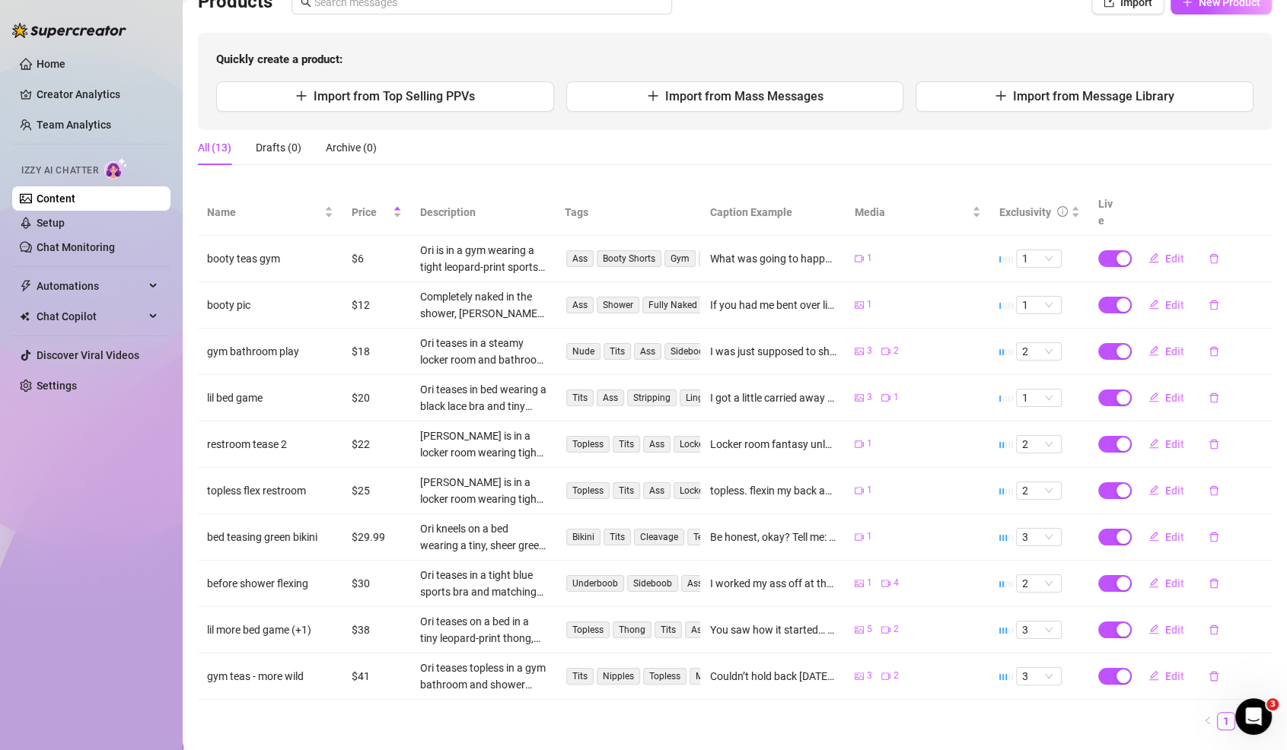
scroll to position [141, 0]
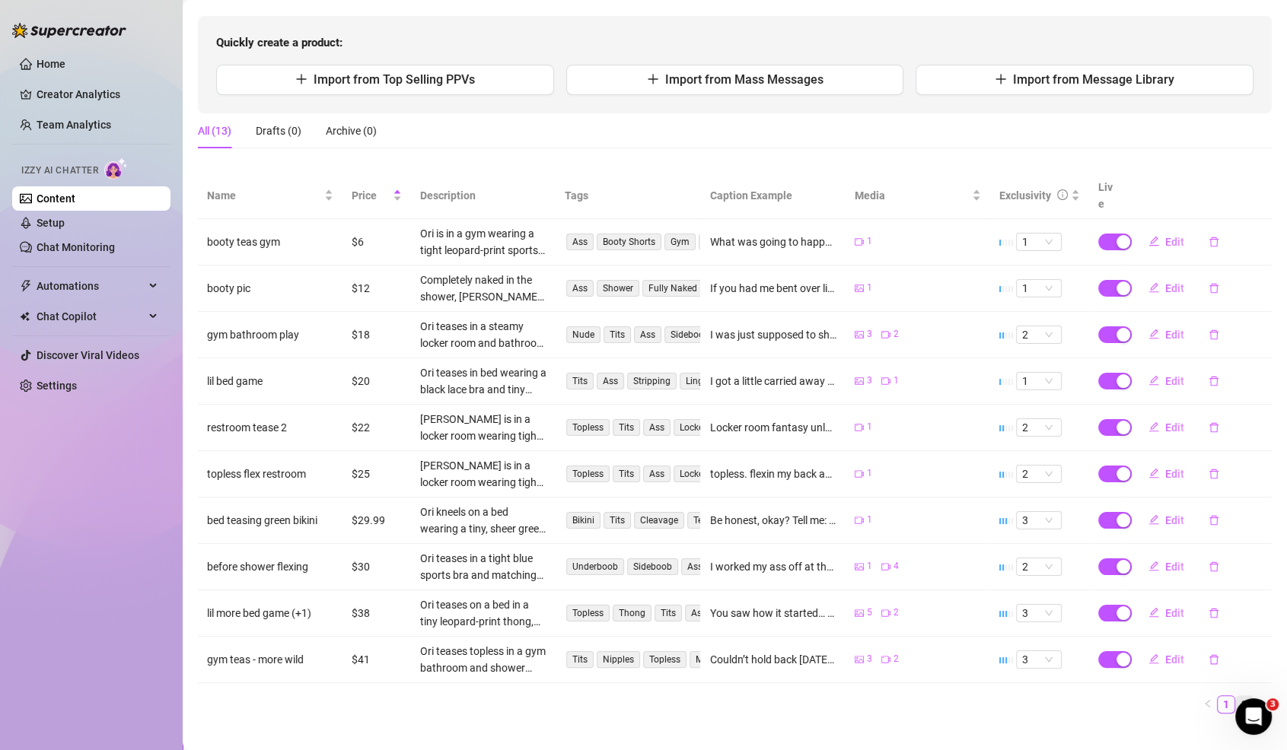
click at [1248, 696] on link "2" at bounding box center [1244, 704] width 17 height 17
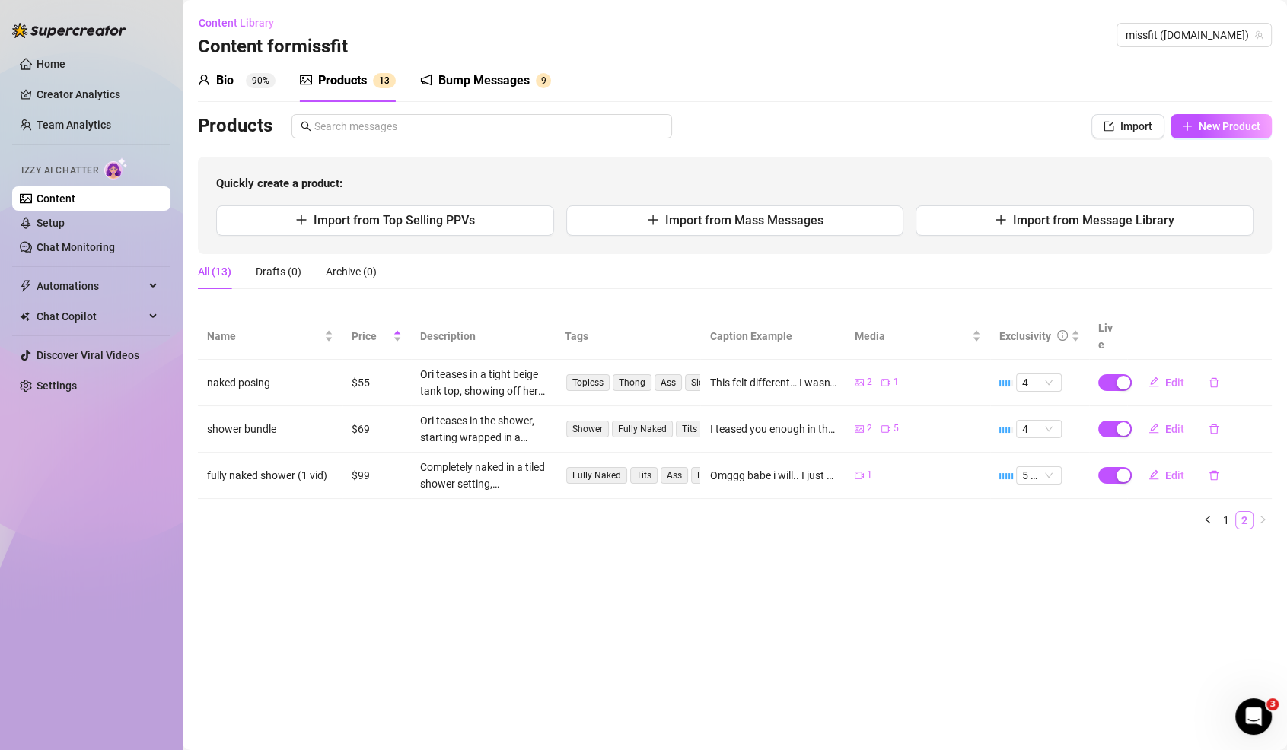
scroll to position [0, 0]
click at [1232, 512] on link "1" at bounding box center [1226, 520] width 17 height 17
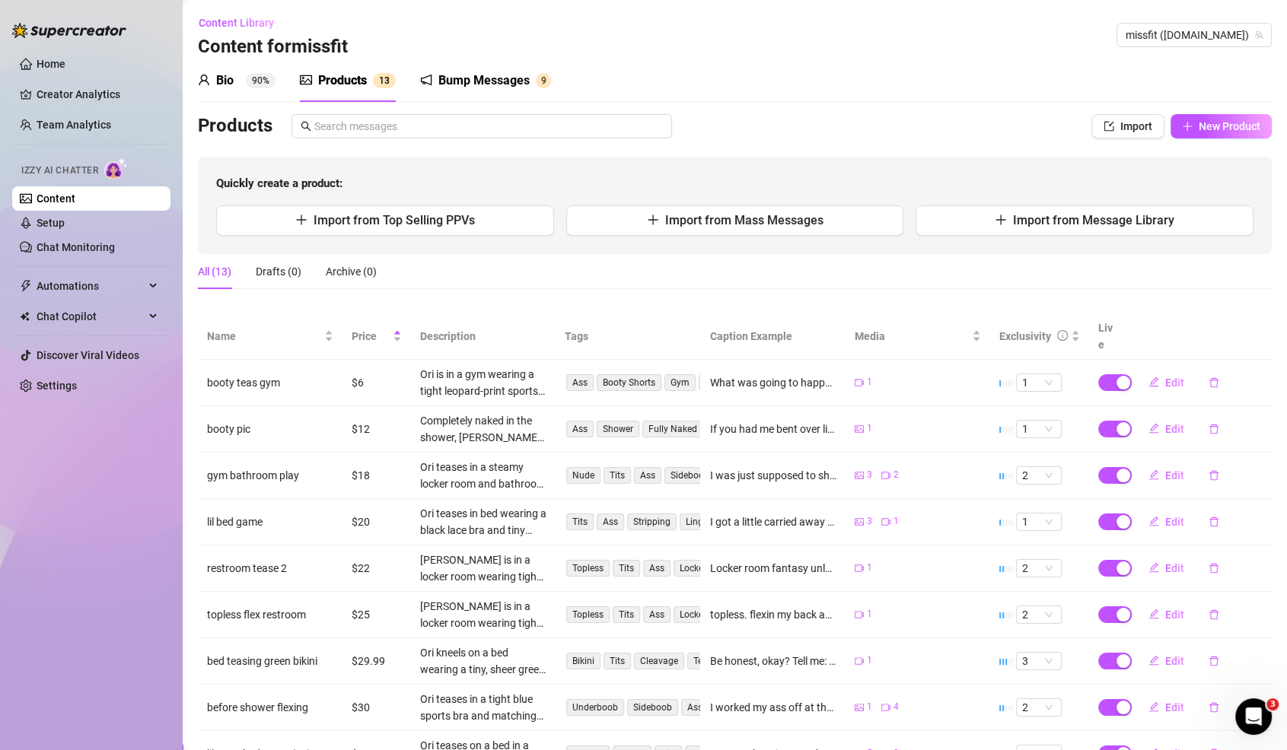
click at [475, 84] on div "Bump Messages" at bounding box center [483, 81] width 91 height 18
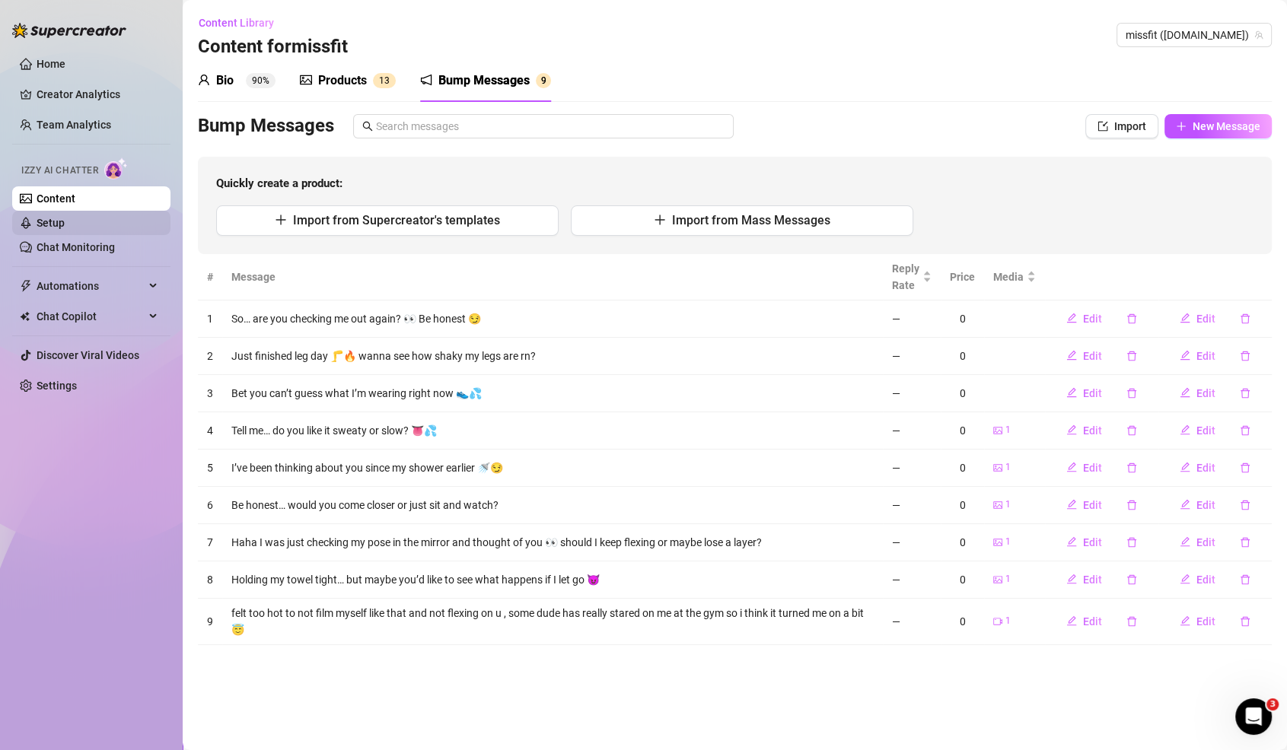
click at [57, 218] on link "Setup" at bounding box center [51, 223] width 28 height 12
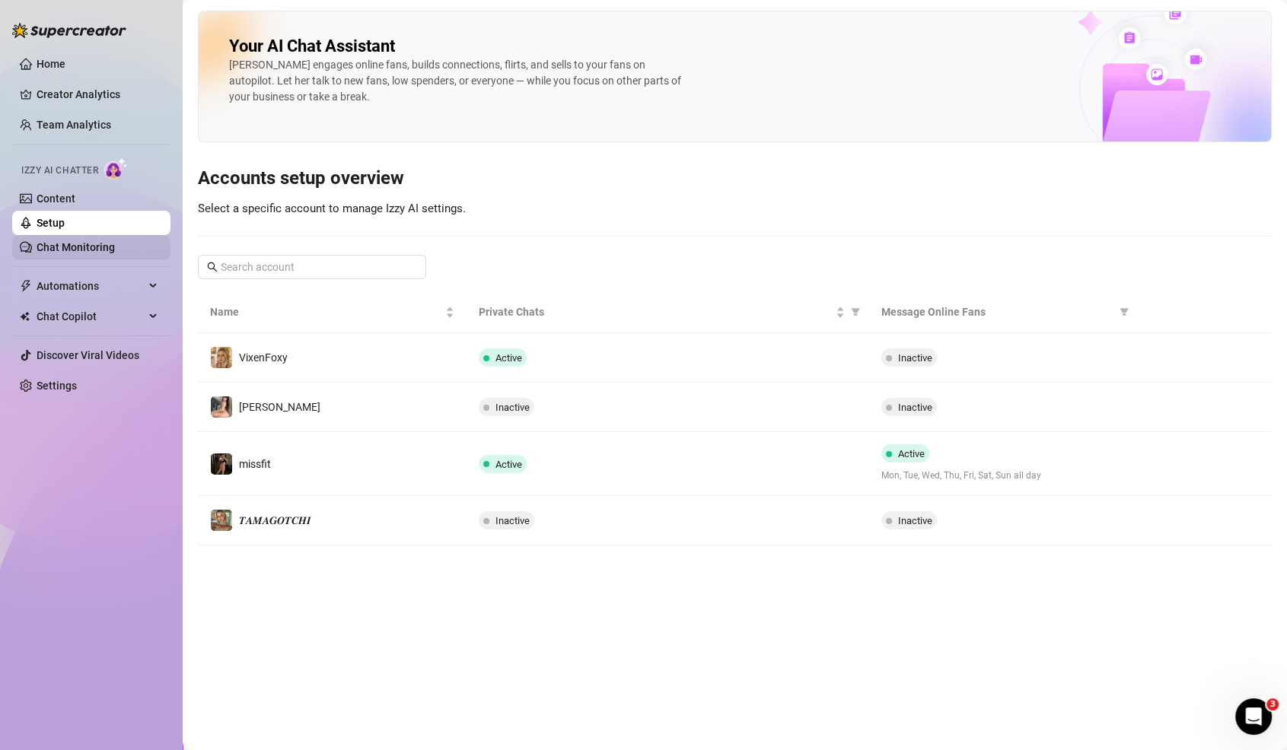
click at [61, 241] on link "Chat Monitoring" at bounding box center [76, 247] width 78 height 12
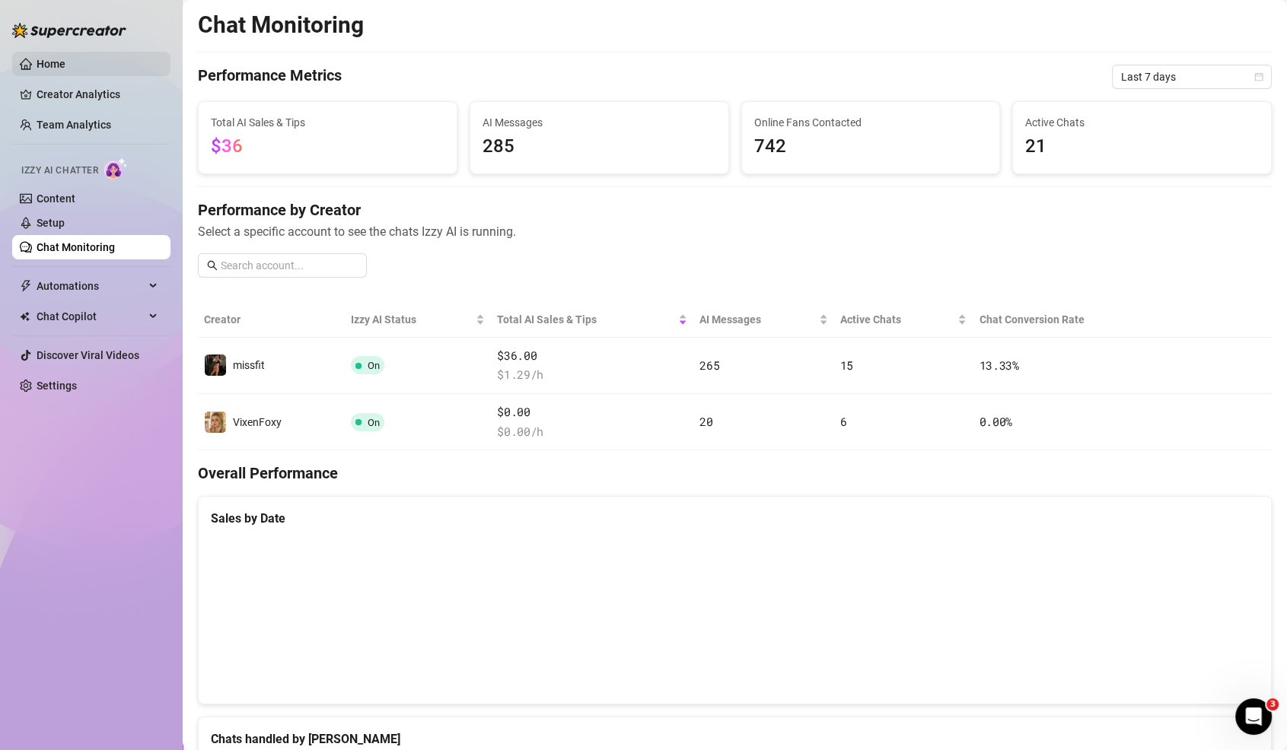
click at [65, 67] on link "Home" at bounding box center [51, 64] width 29 height 12
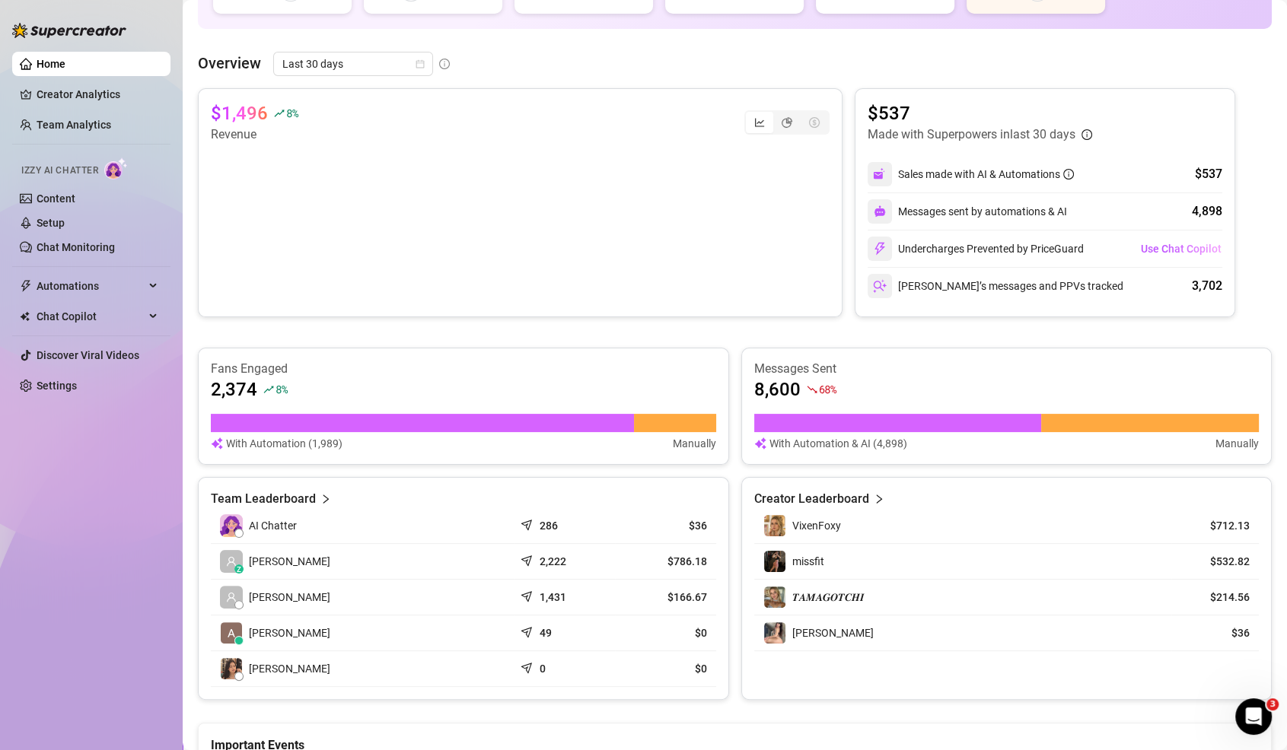
scroll to position [228, 0]
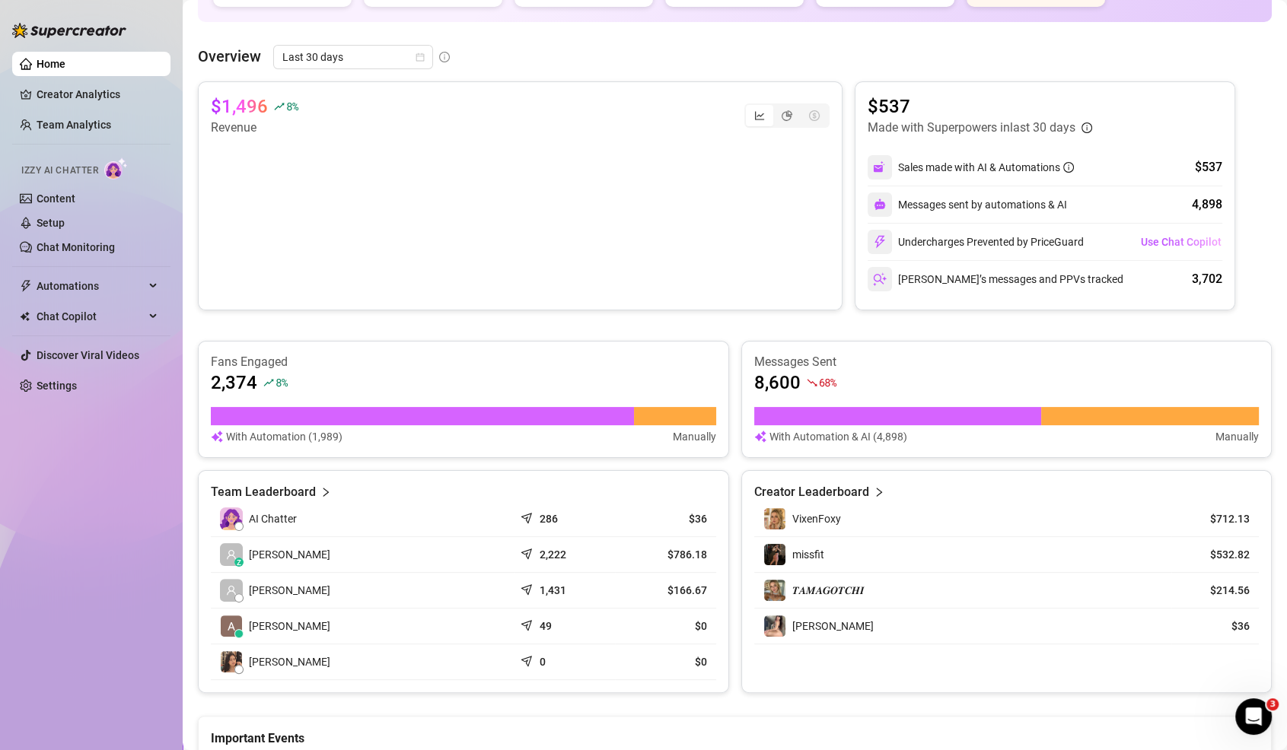
click at [228, 221] on canvas at bounding box center [520, 213] width 619 height 152
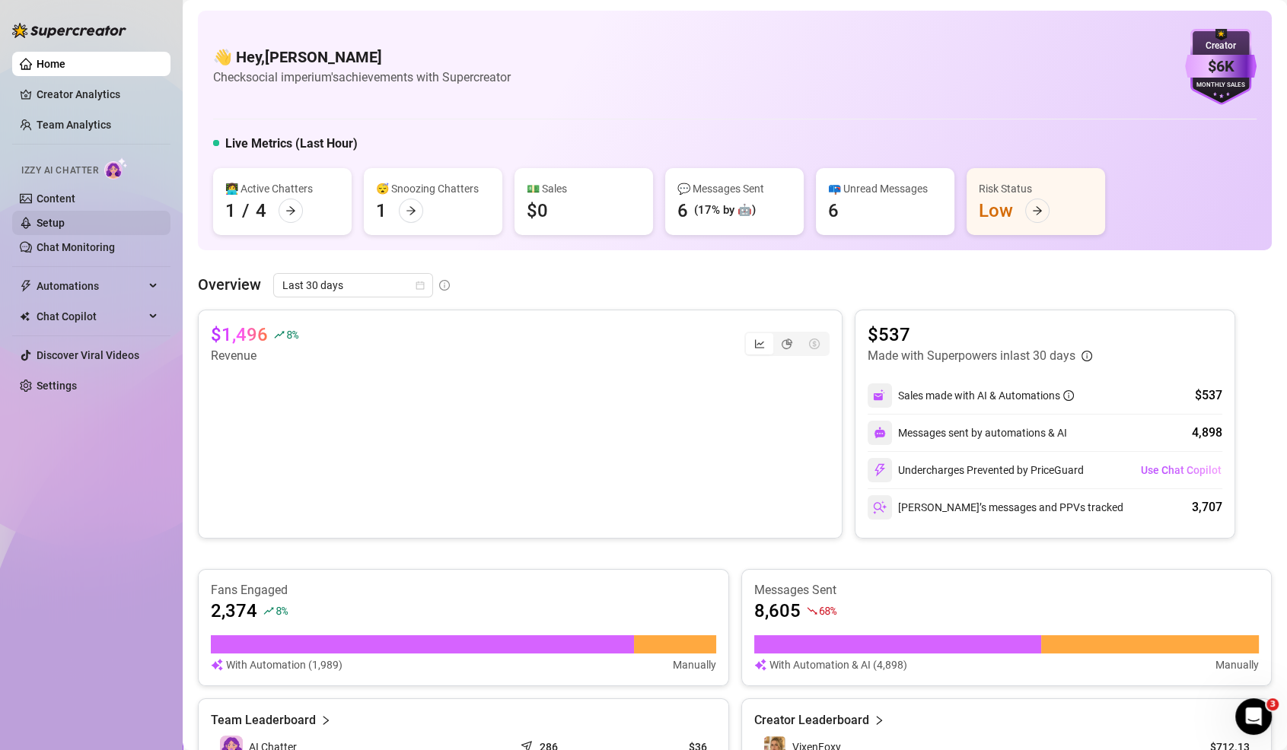
click at [65, 217] on link "Setup" at bounding box center [51, 223] width 28 height 12
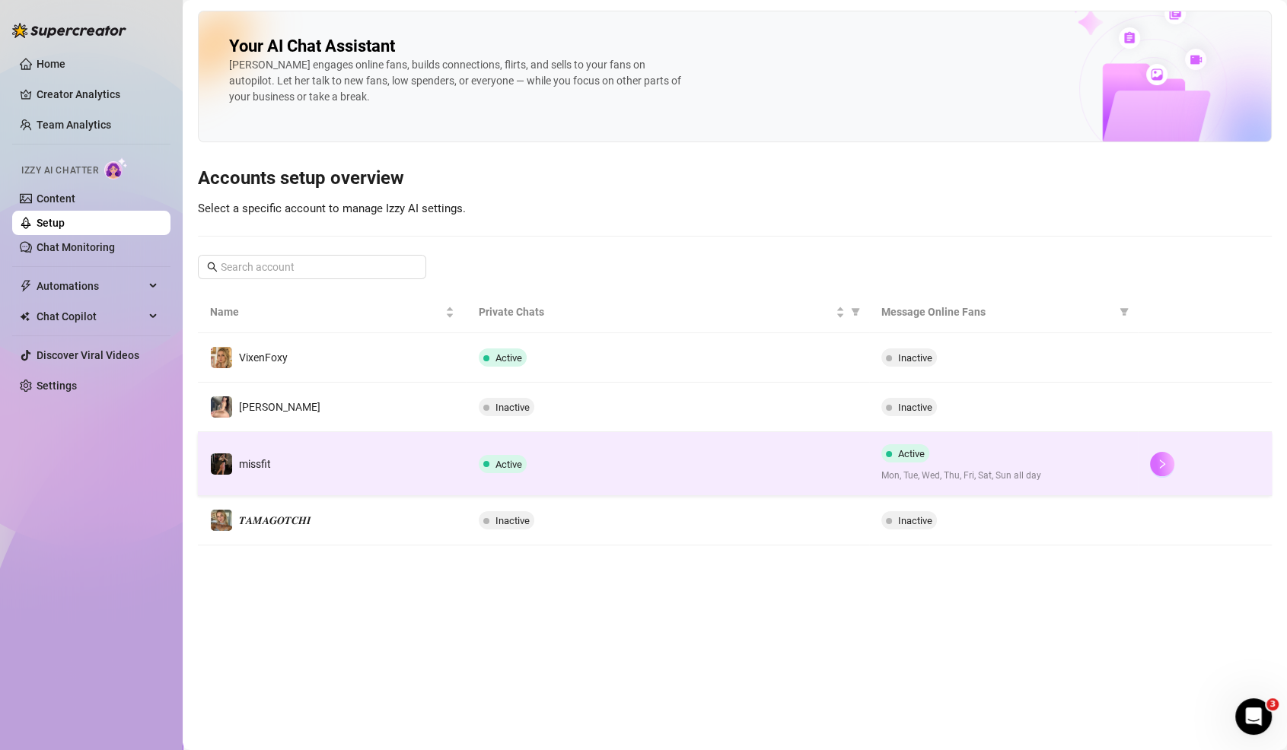
click at [1153, 457] on button "button" at bounding box center [1162, 464] width 24 height 24
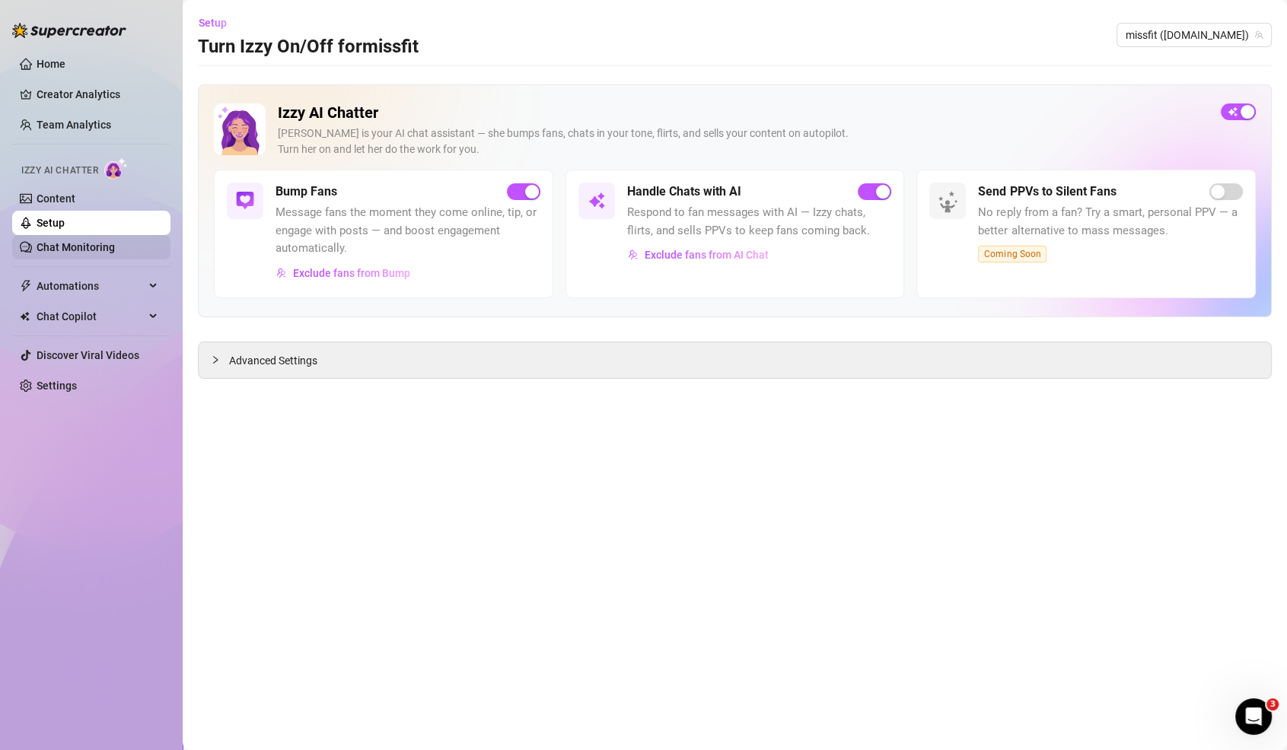
click at [37, 249] on link "Chat Monitoring" at bounding box center [76, 247] width 78 height 12
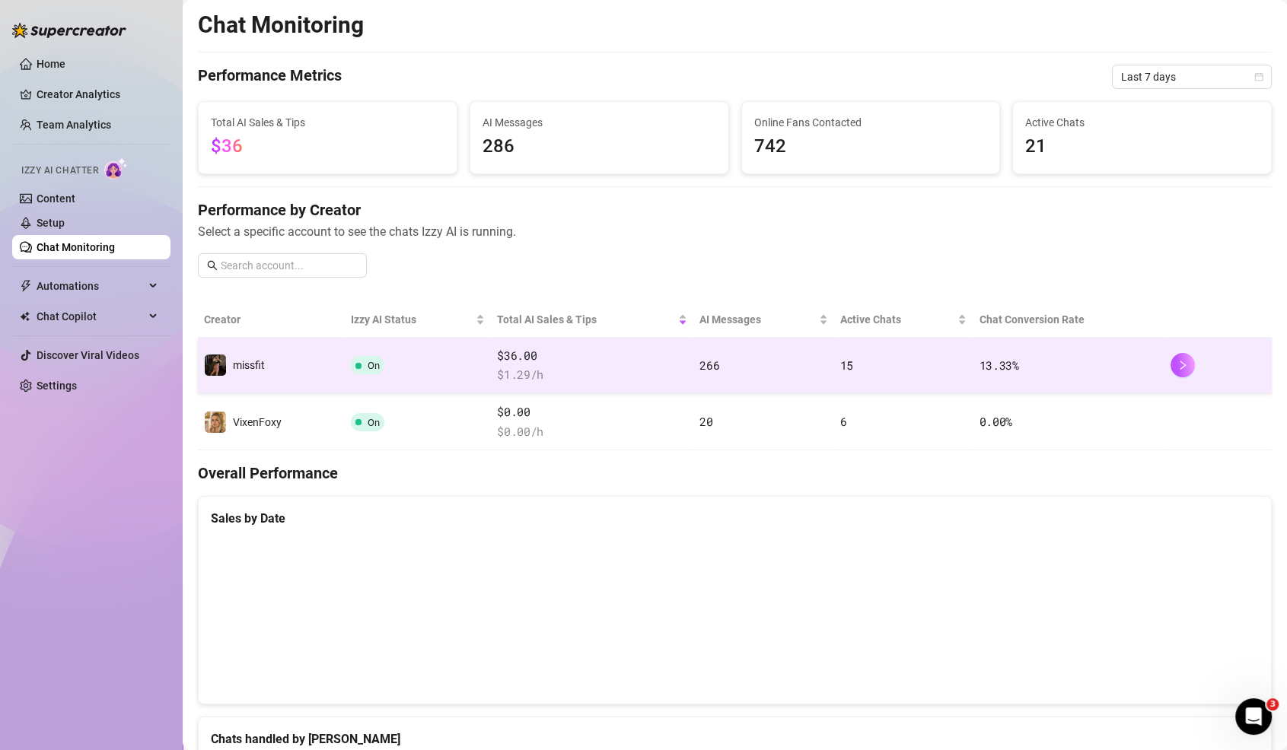
click at [1194, 362] on div at bounding box center [1217, 365] width 95 height 24
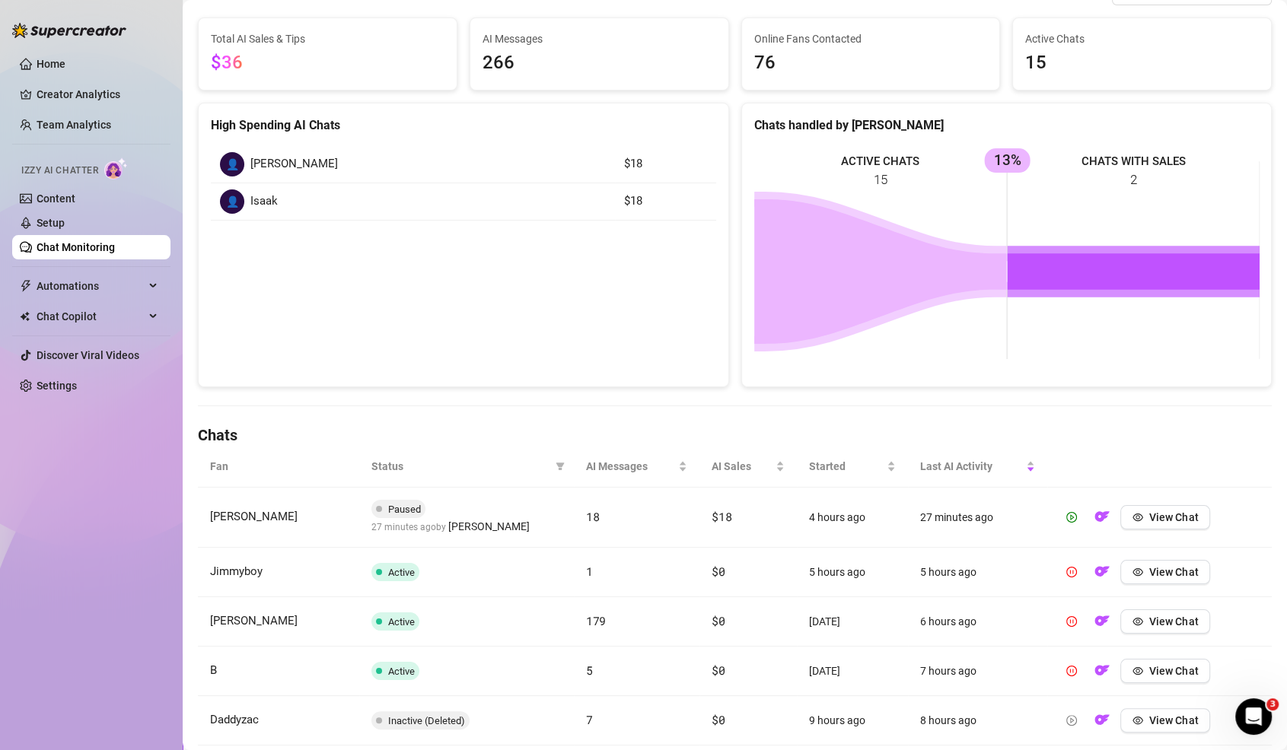
scroll to position [121, 0]
click at [1071, 511] on icon "play-circle" at bounding box center [1071, 516] width 11 height 11
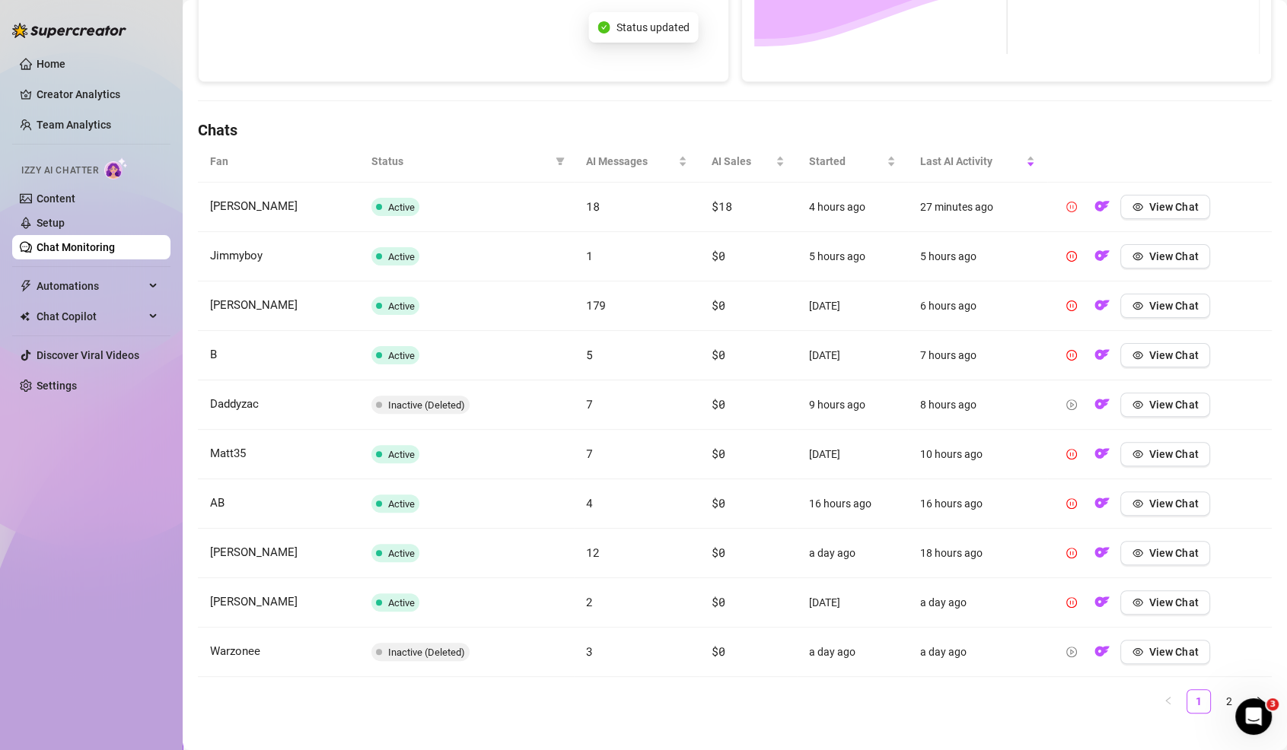
scroll to position [441, 0]
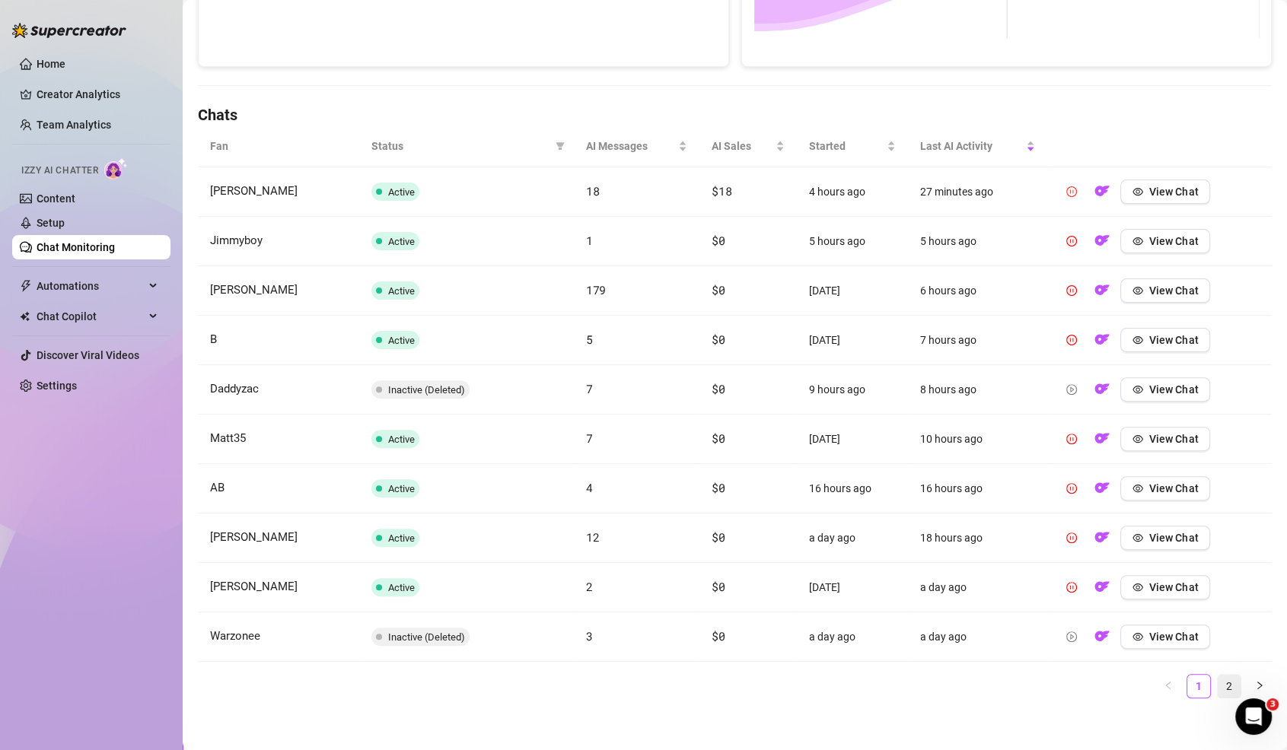
click at [1225, 675] on link "2" at bounding box center [1229, 686] width 23 height 23
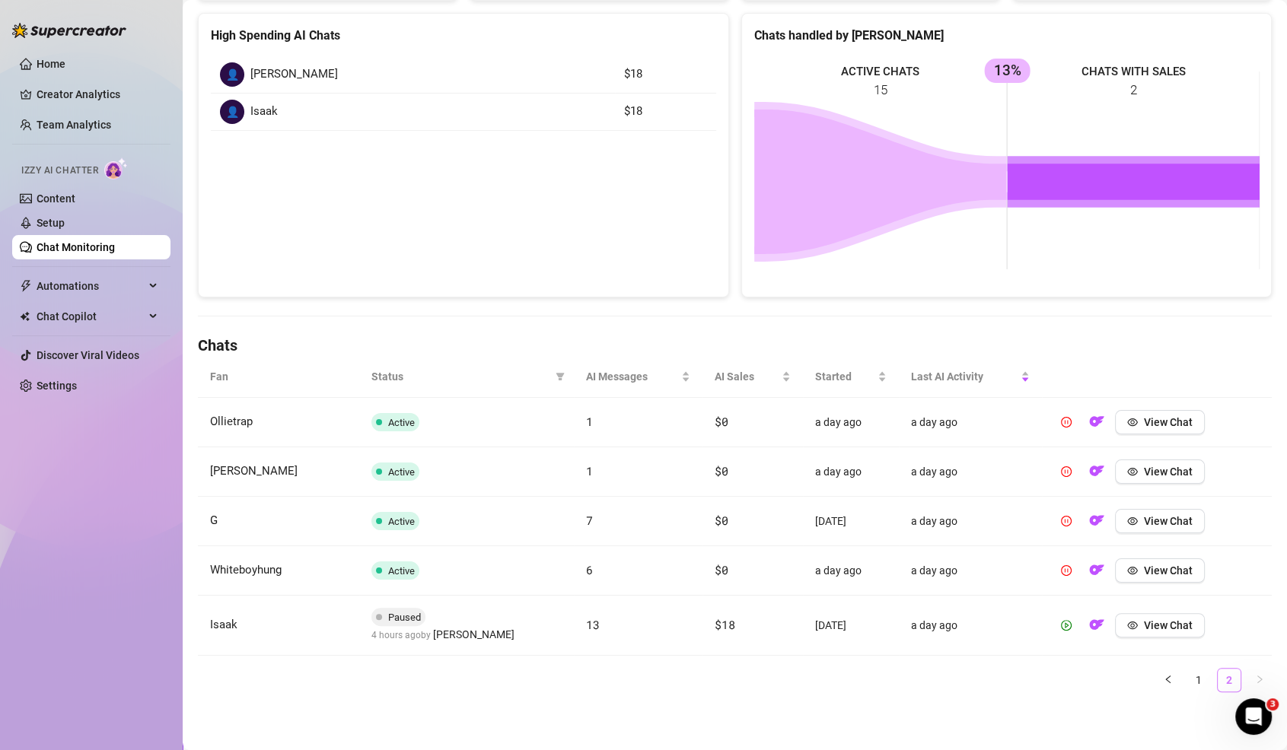
scroll to position [205, 0]
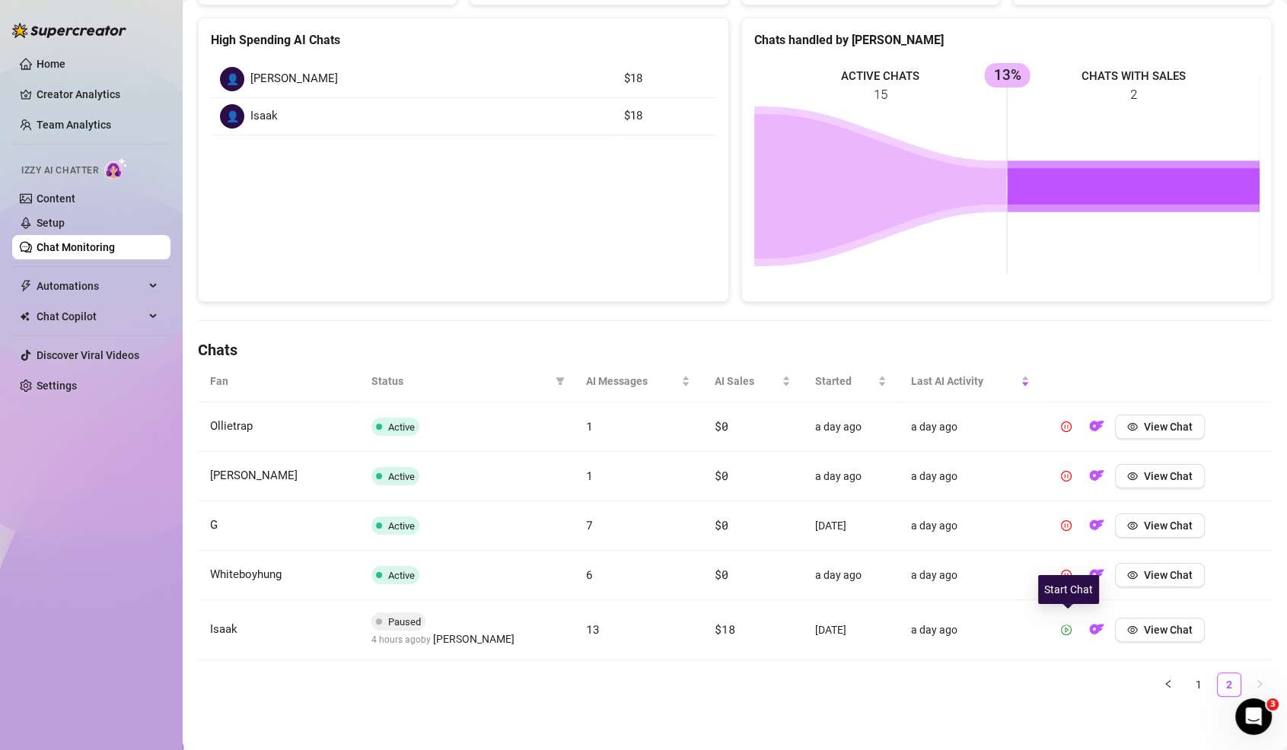
click at [1068, 629] on icon "play-circle" at bounding box center [1066, 630] width 11 height 11
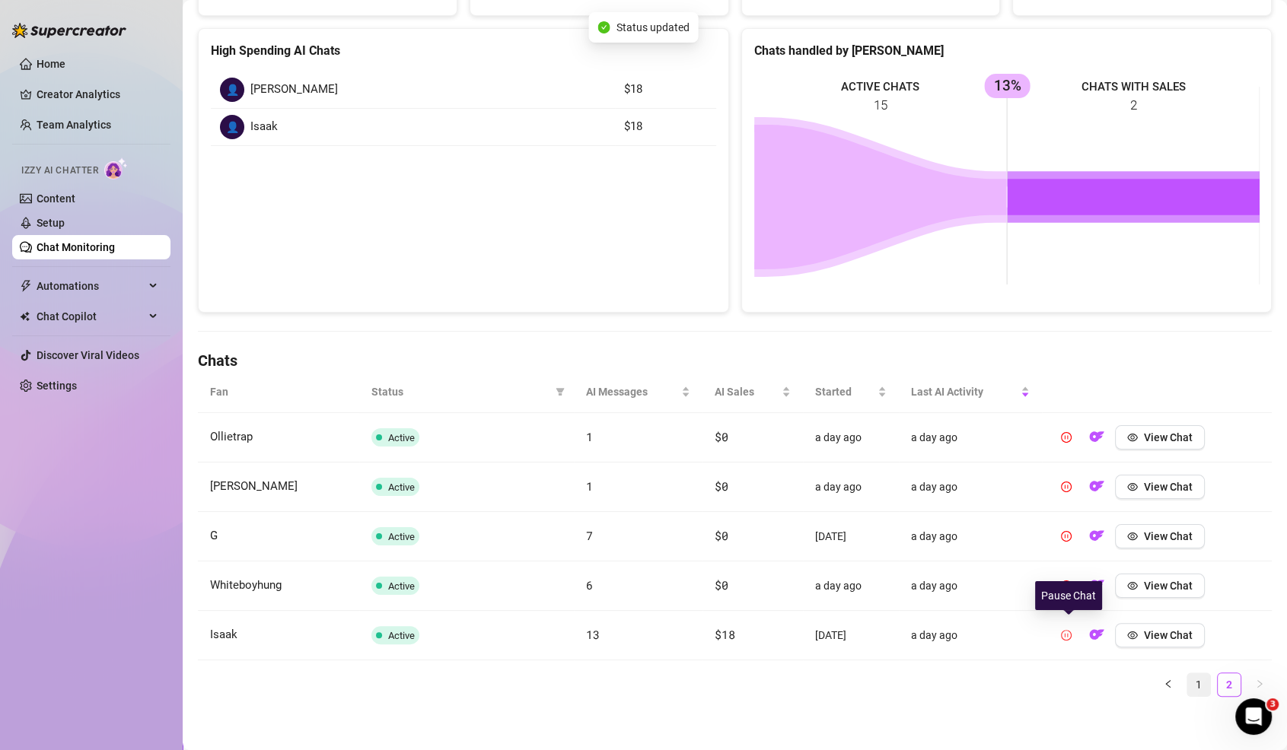
click at [1205, 681] on link "1" at bounding box center [1198, 684] width 23 height 23
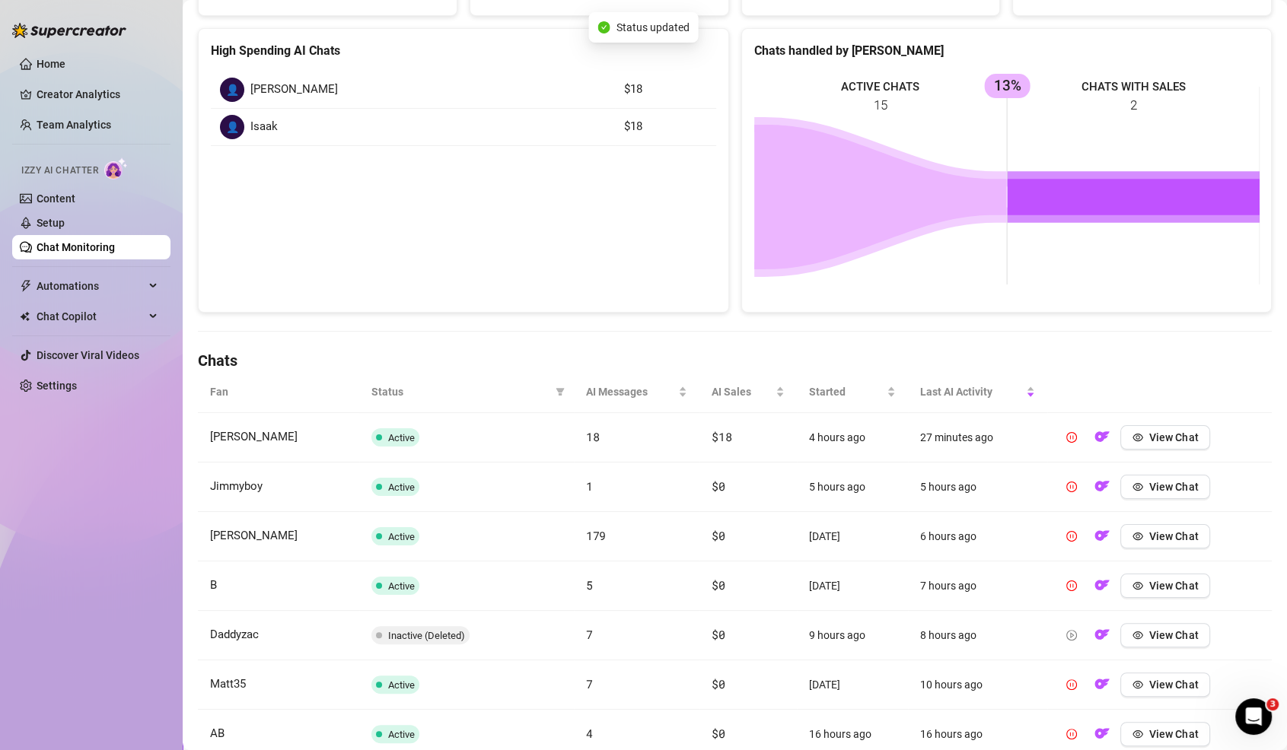
scroll to position [0, 0]
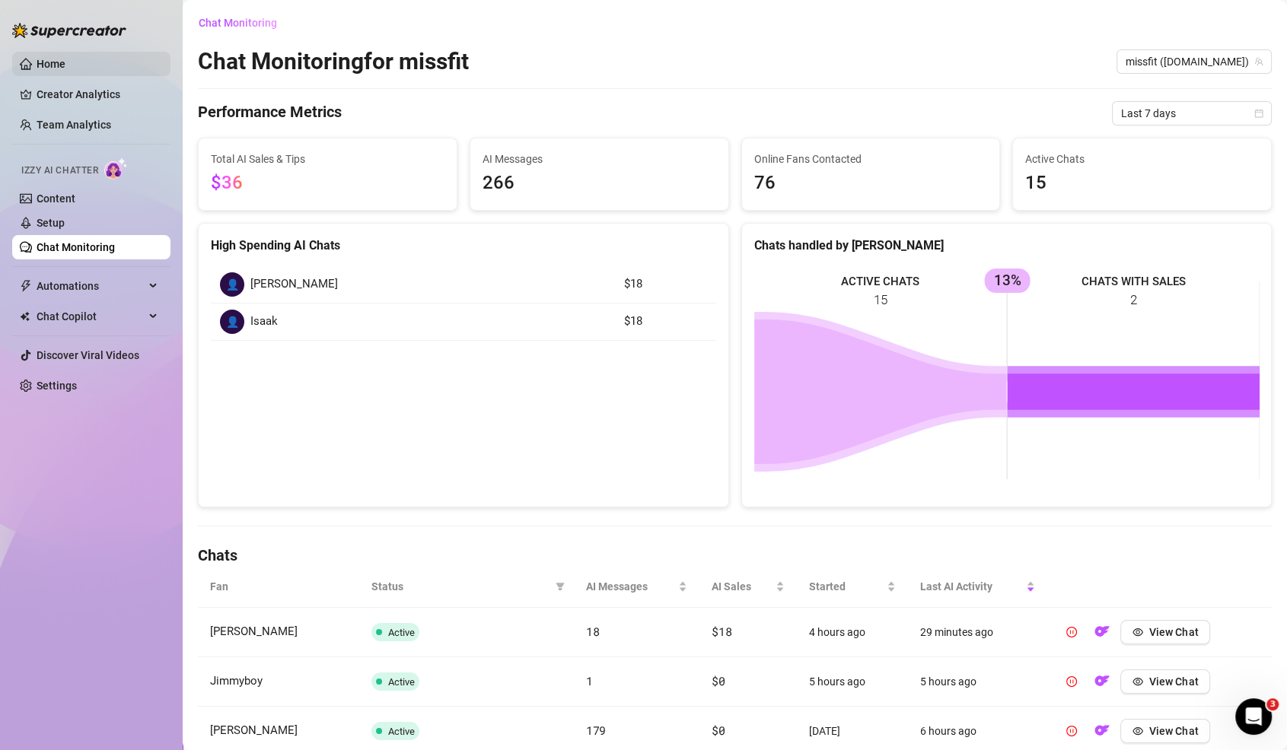
click at [47, 67] on link "Home" at bounding box center [51, 64] width 29 height 12
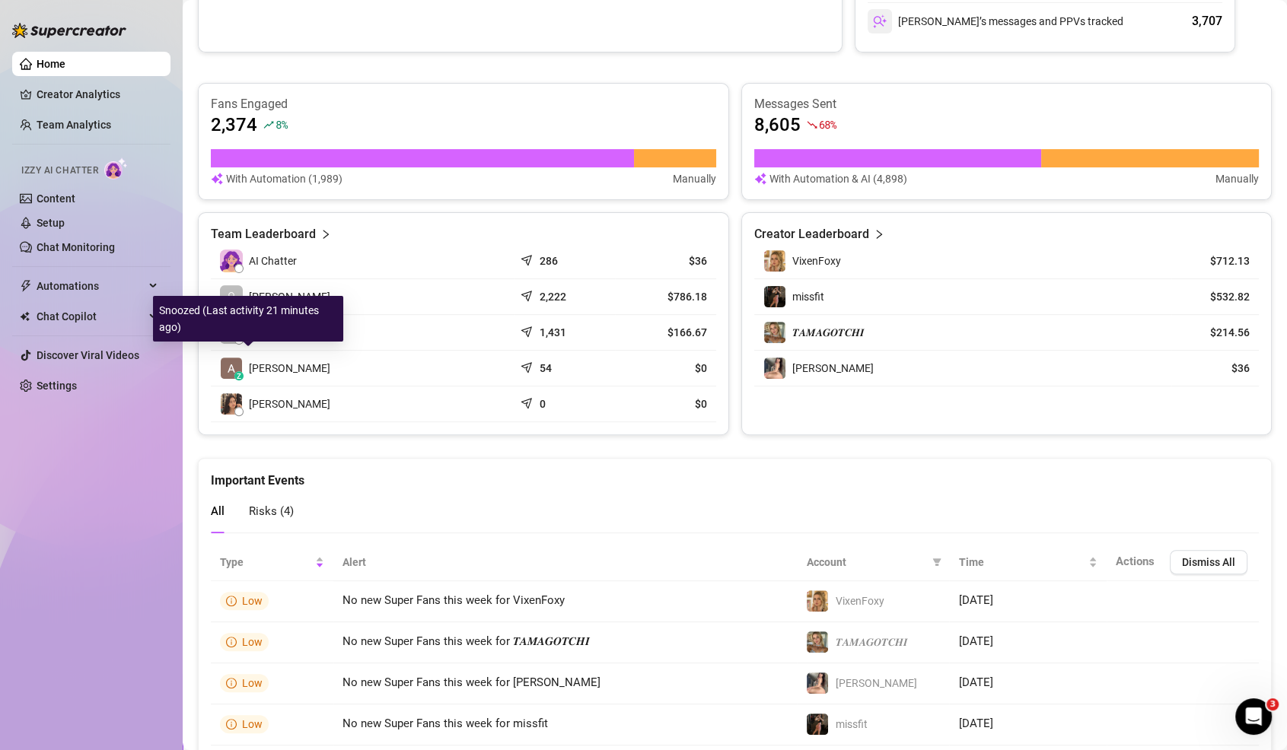
scroll to position [489, 0]
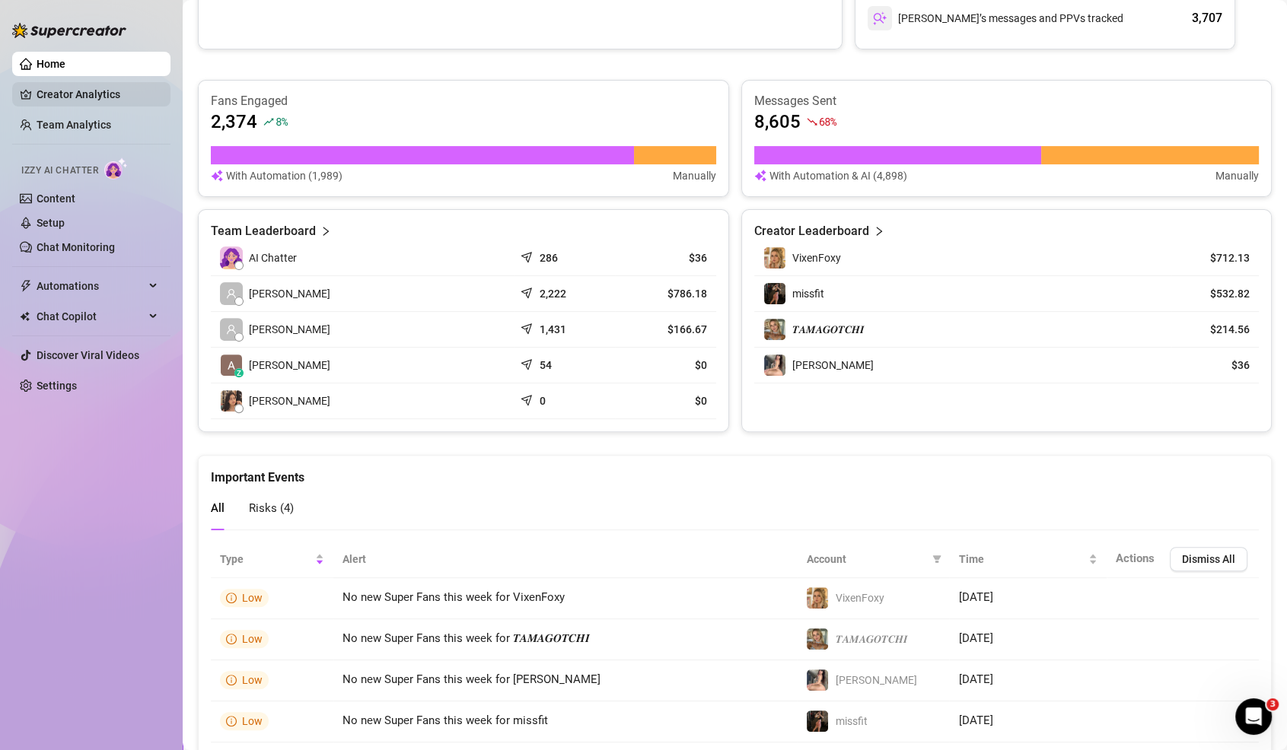
click at [143, 88] on link "Creator Analytics" at bounding box center [98, 94] width 122 height 24
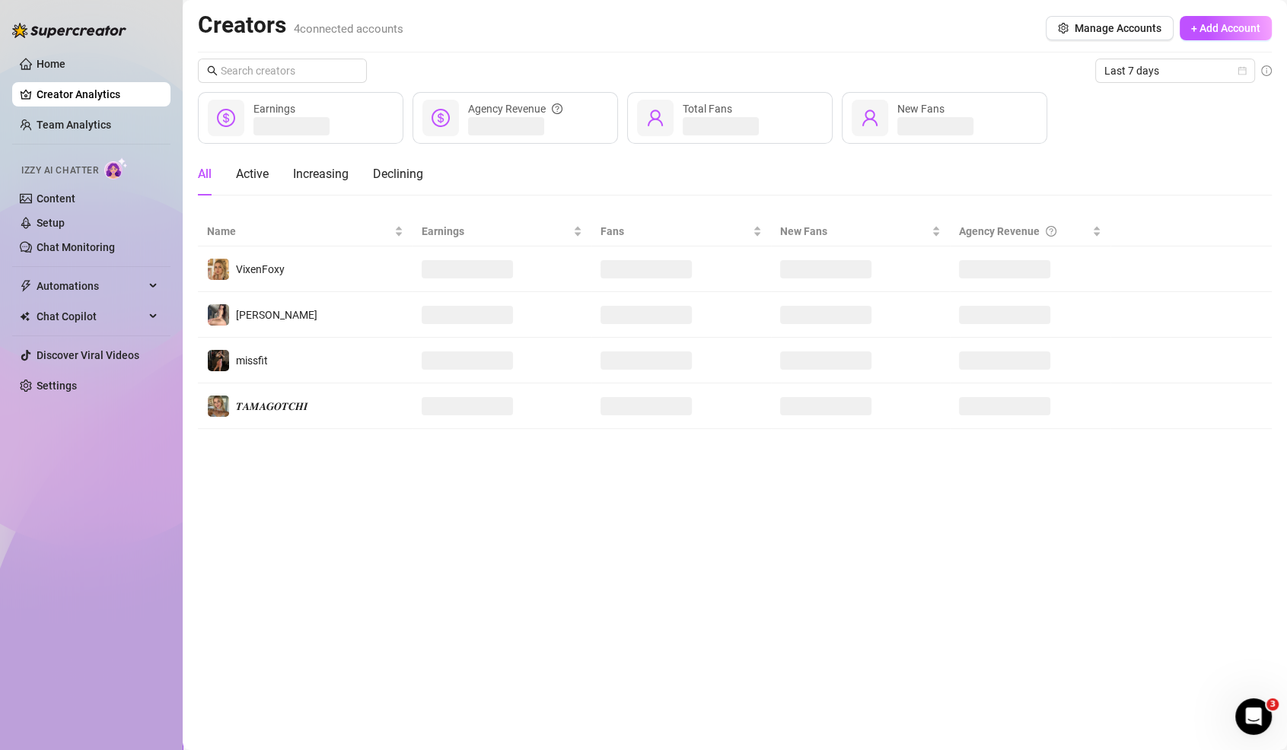
click at [276, 18] on h2 "Creators 4 connected accounts" at bounding box center [300, 25] width 205 height 29
